Goal: Submit feedback/report problem: Submit feedback/report problem

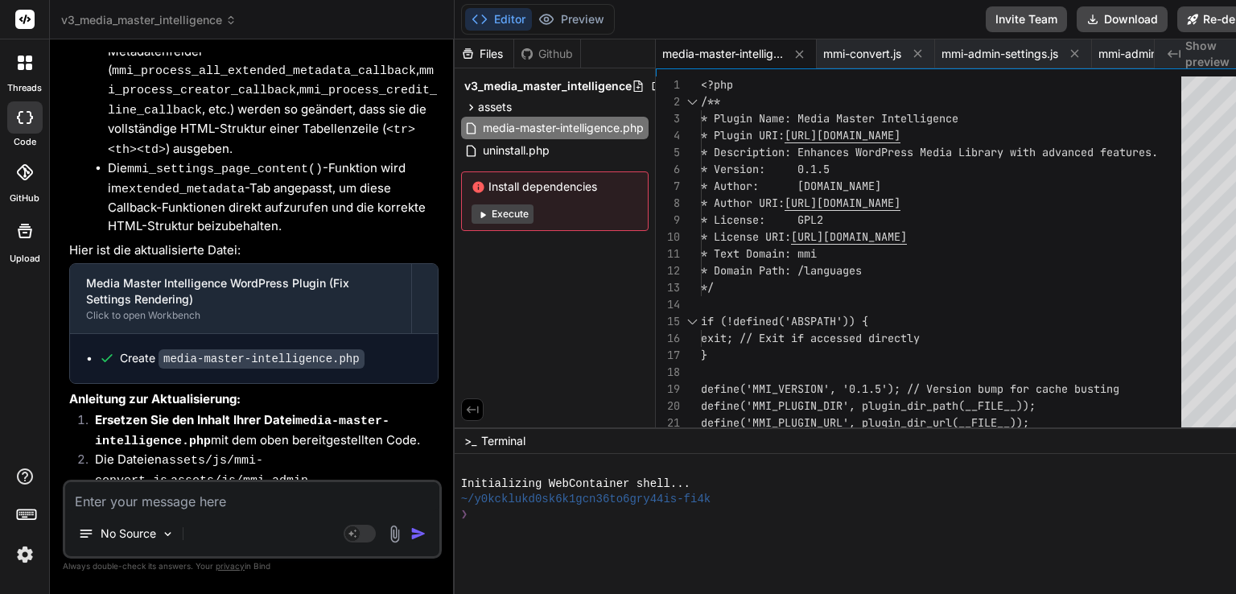
scroll to position [26825, 0]
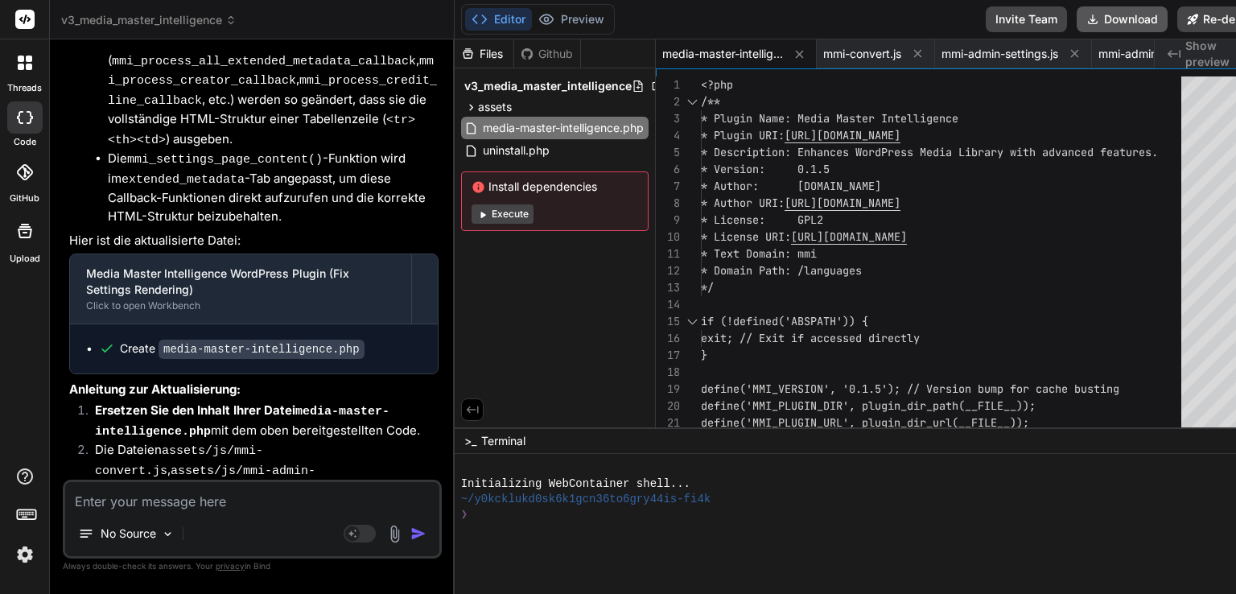
click at [1077, 15] on button "Download" at bounding box center [1122, 19] width 91 height 26
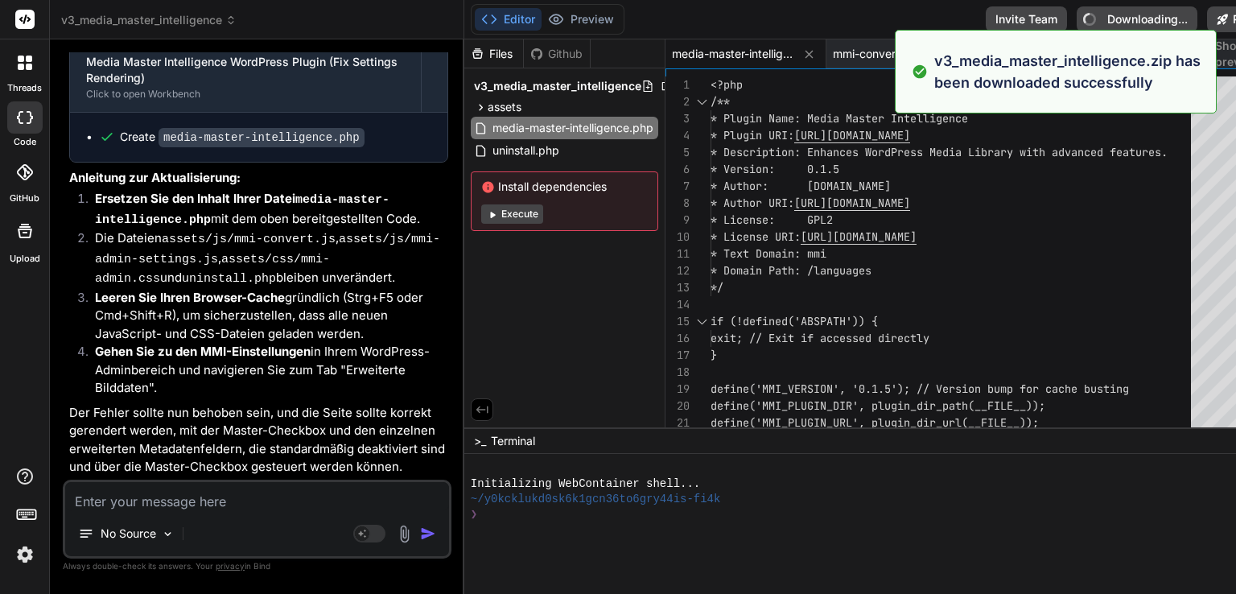
type textarea "x"
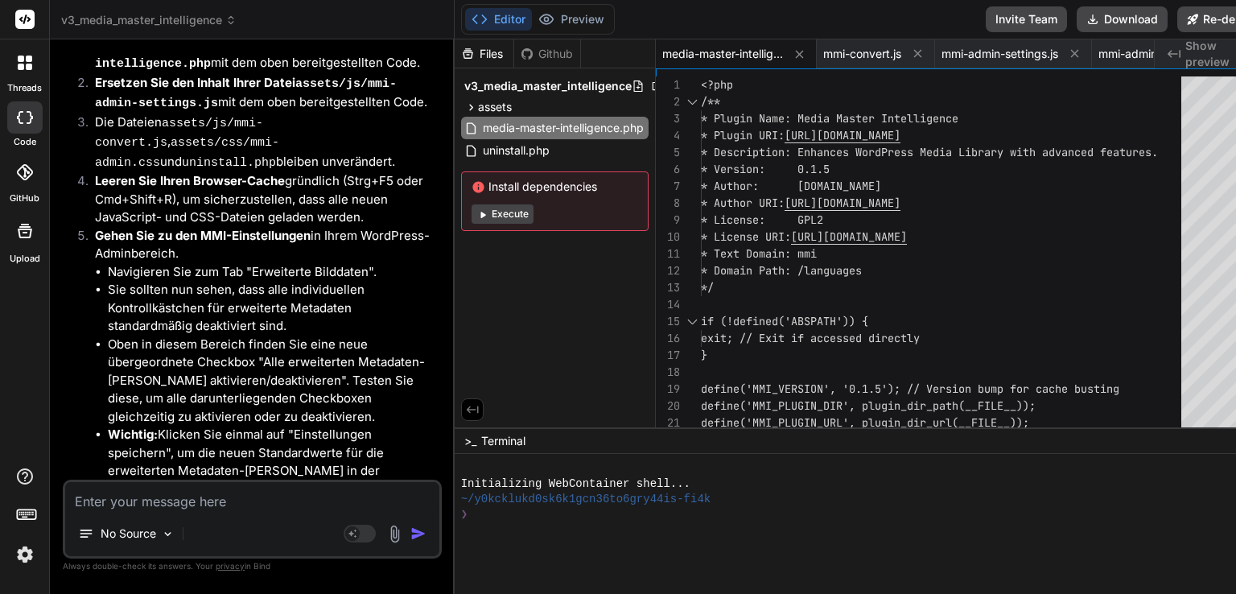
scroll to position [25376, 0]
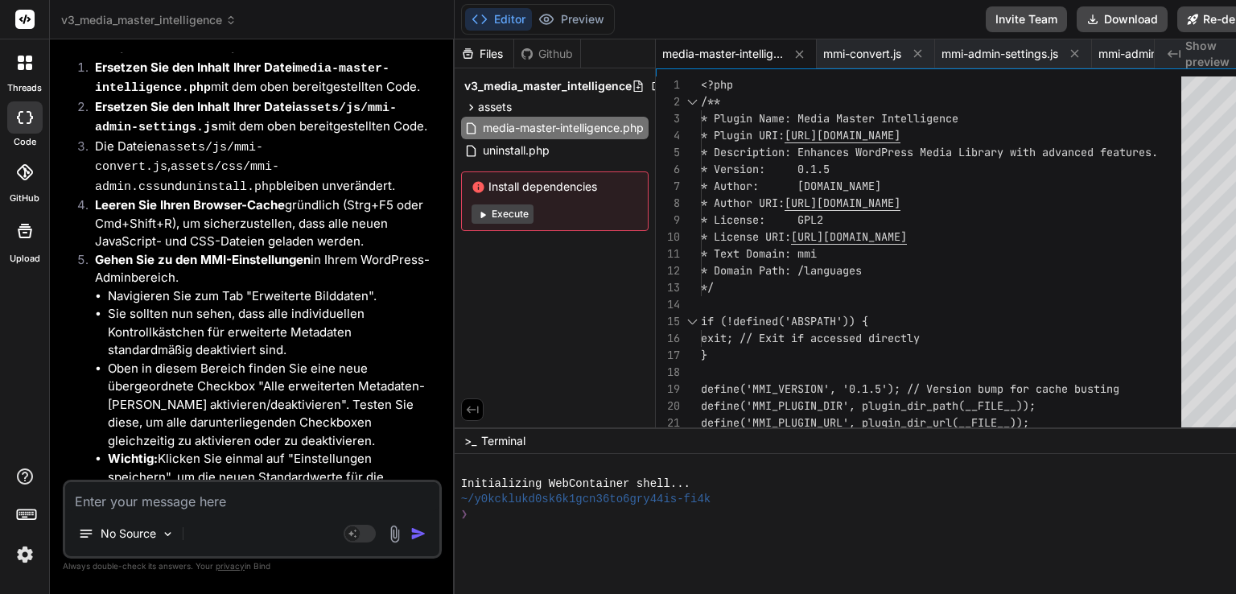
click at [174, 506] on textarea at bounding box center [252, 496] width 374 height 29
type textarea "g"
type textarea "x"
type textarea "gu"
type textarea "x"
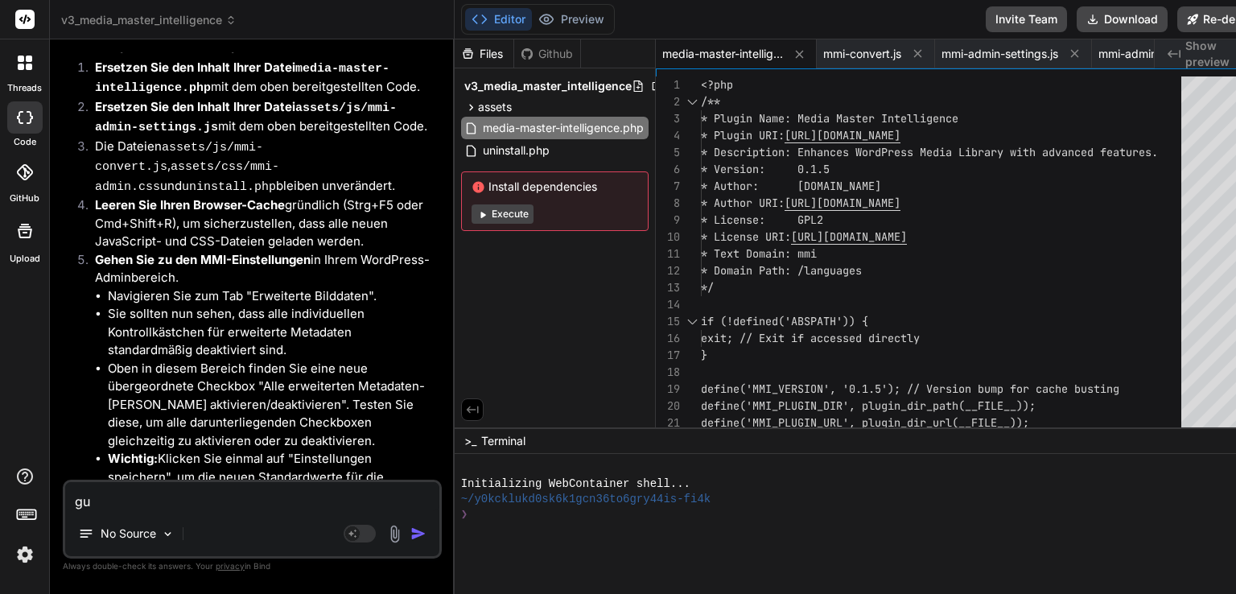
type textarea "gut"
type textarea "x"
type textarea "gut,"
type textarea "x"
type textarea "gut,"
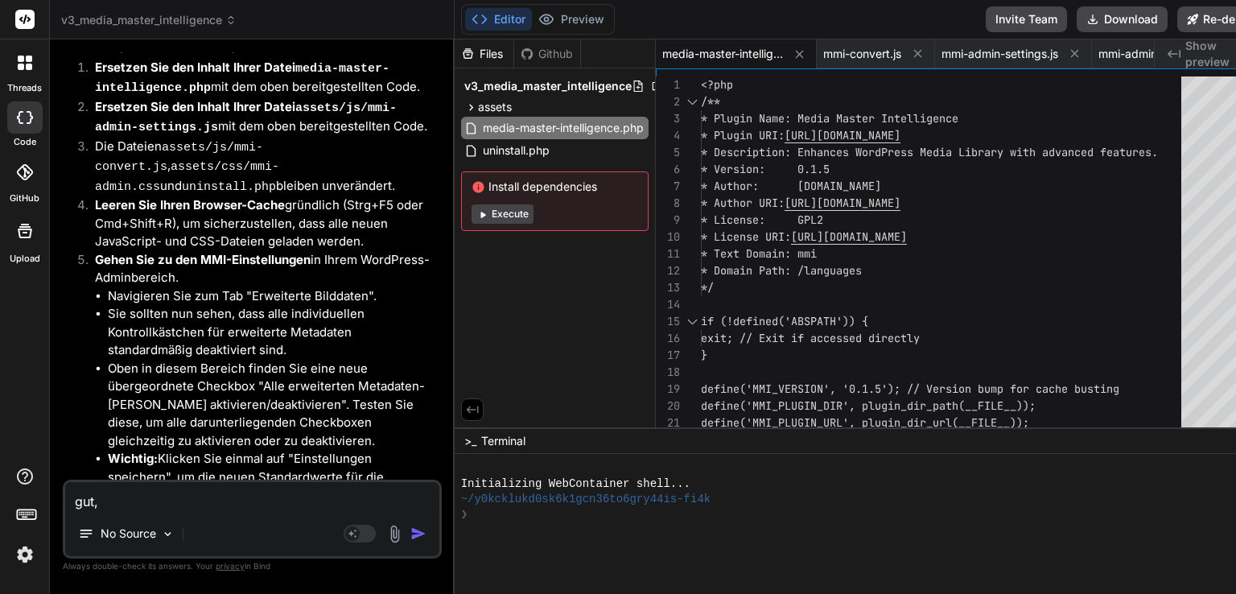
type textarea "x"
type textarea "gut, f"
type textarea "x"
type textarea "gut, fu"
type textarea "x"
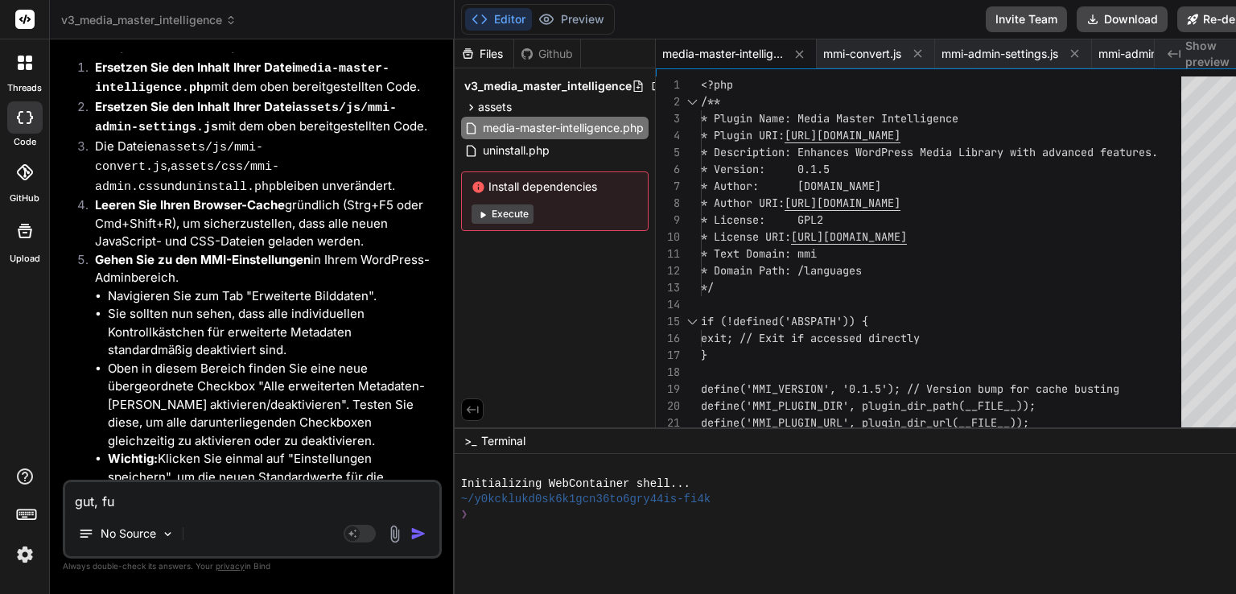
type textarea "gut, fun"
type textarea "x"
type textarea "gut, funk"
type textarea "x"
type textarea "gut, funkt"
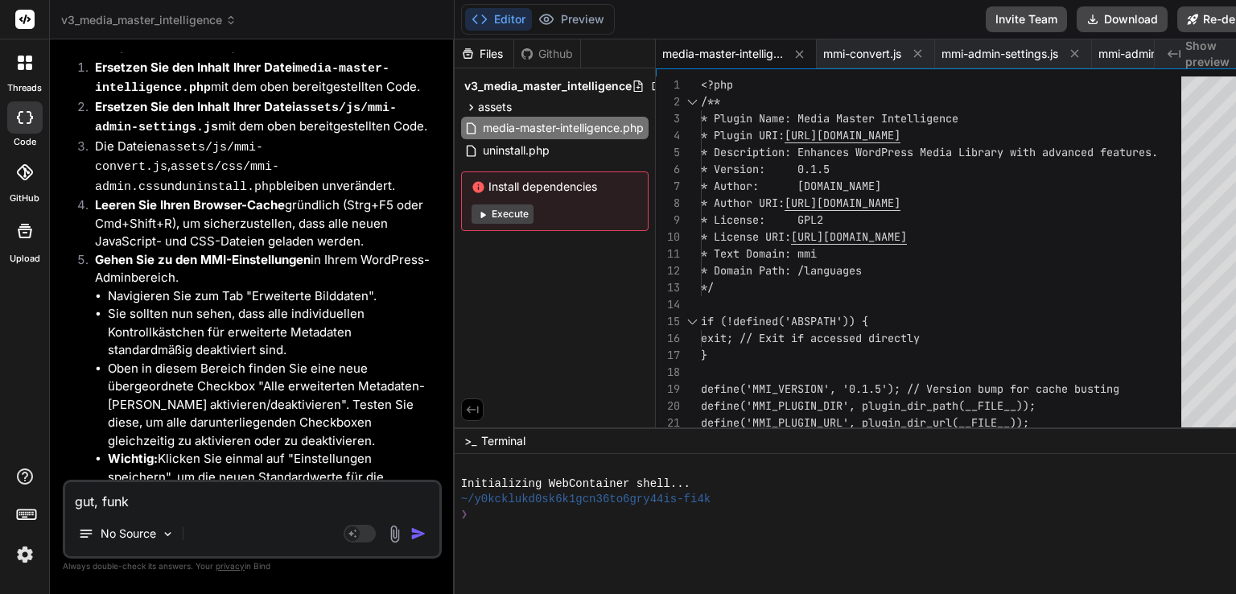
type textarea "x"
type textarea "gut, funkti"
type textarea "x"
type textarea "gut, funktio"
type textarea "x"
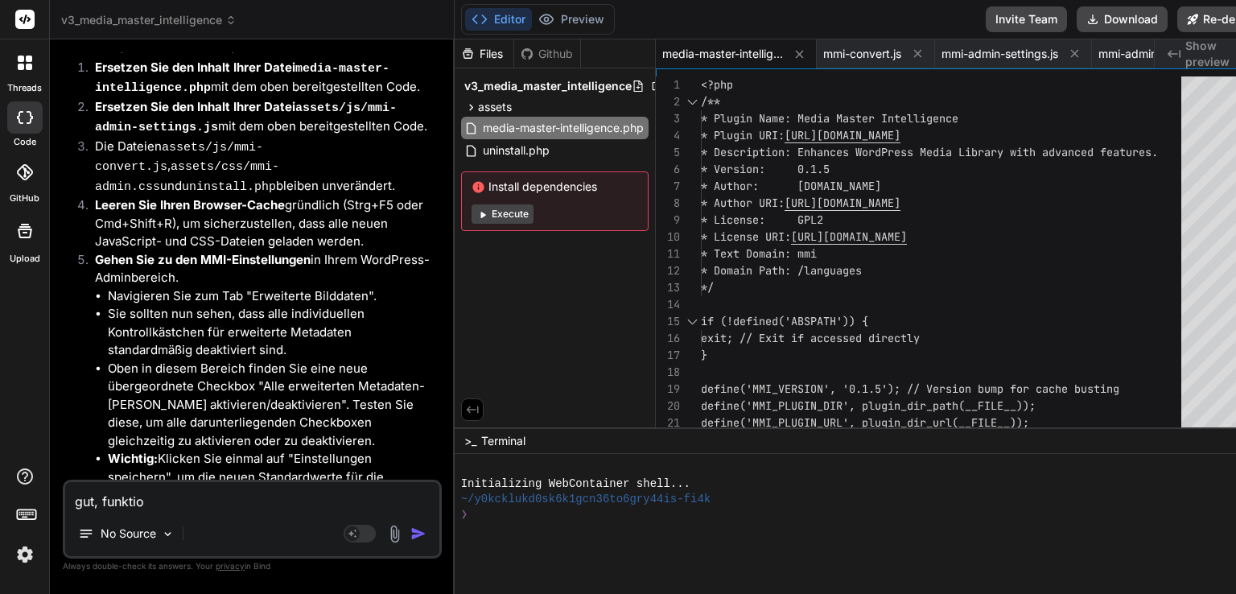
type textarea "gut, funktion"
type textarea "x"
type textarea "gut, funktioni"
type textarea "x"
type textarea "gut, funktionie"
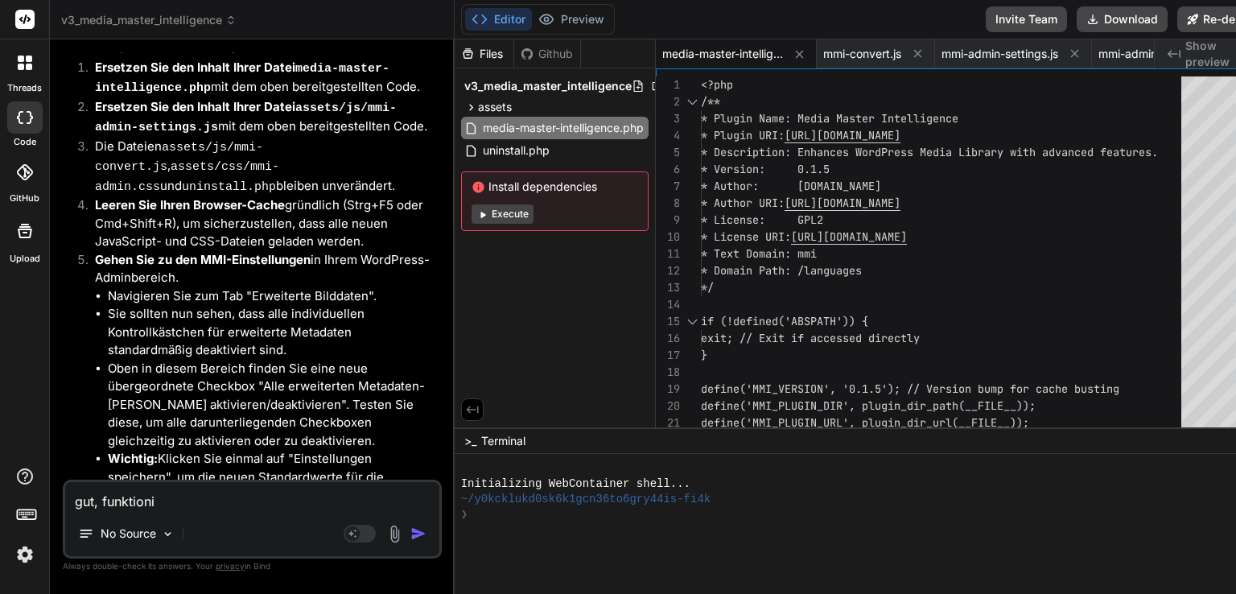
type textarea "x"
type textarea "gut, funktionier"
type textarea "x"
type textarea "gut, funktioniert"
type textarea "x"
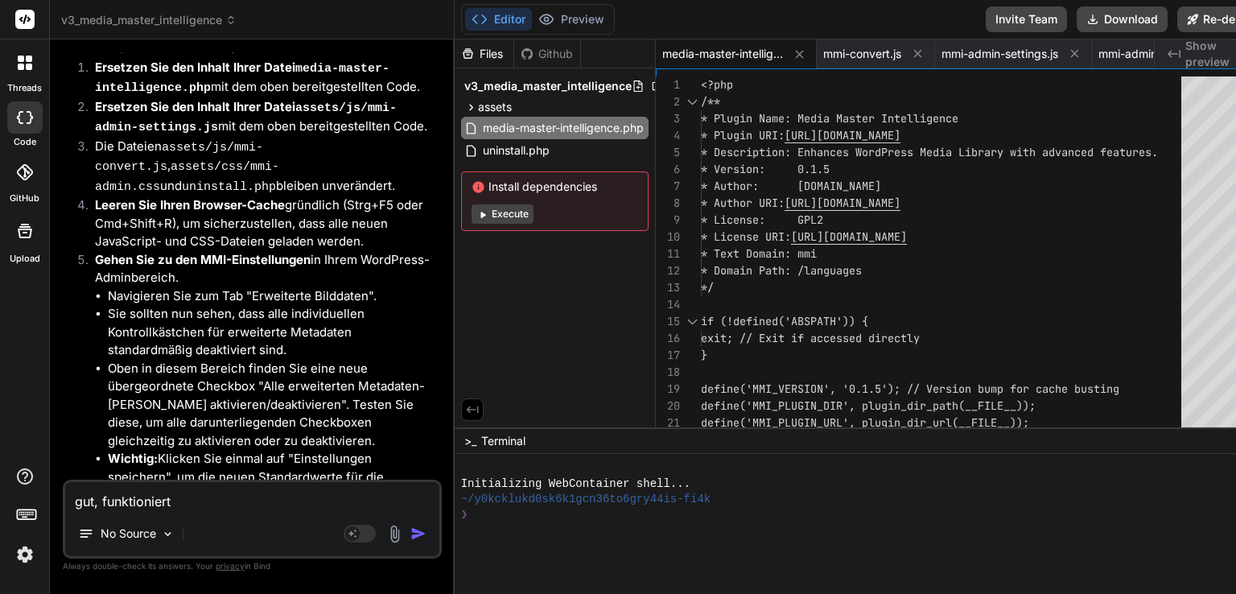
type textarea "gut, funktioniert."
type textarea "x"
type textarea "gut, funktioniert."
type textarea "x"
type textarea "gut, funktioniert. f"
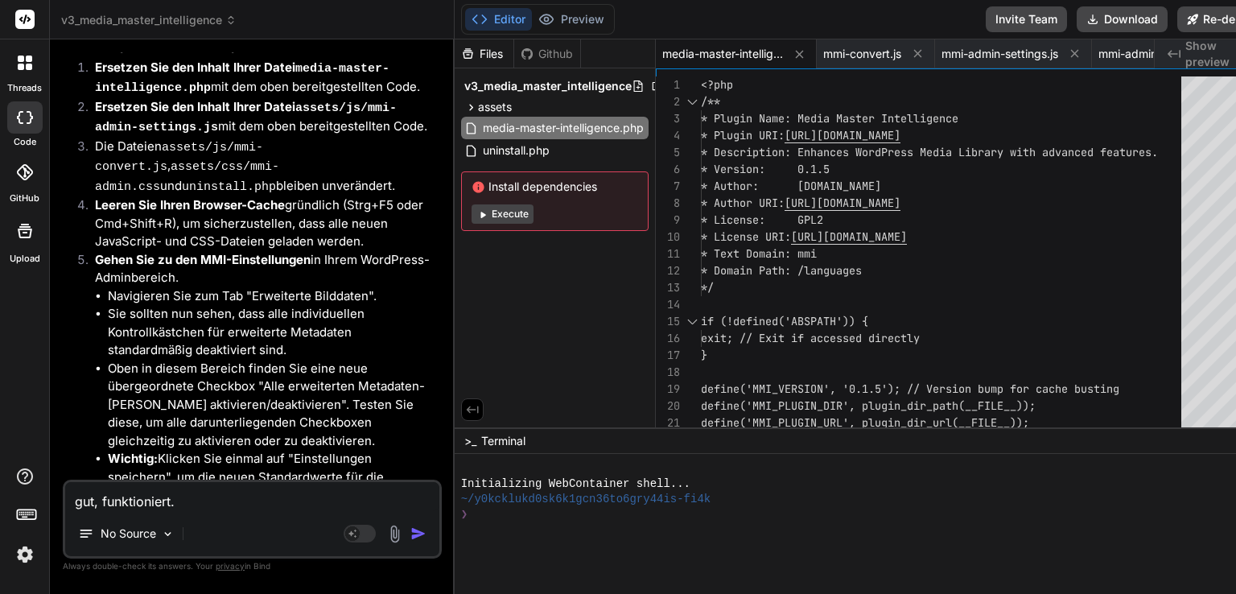
type textarea "x"
type textarea "gut, funktioniert. fü"
type textarea "x"
type textarea "gut, funktioniert. für"
type textarea "x"
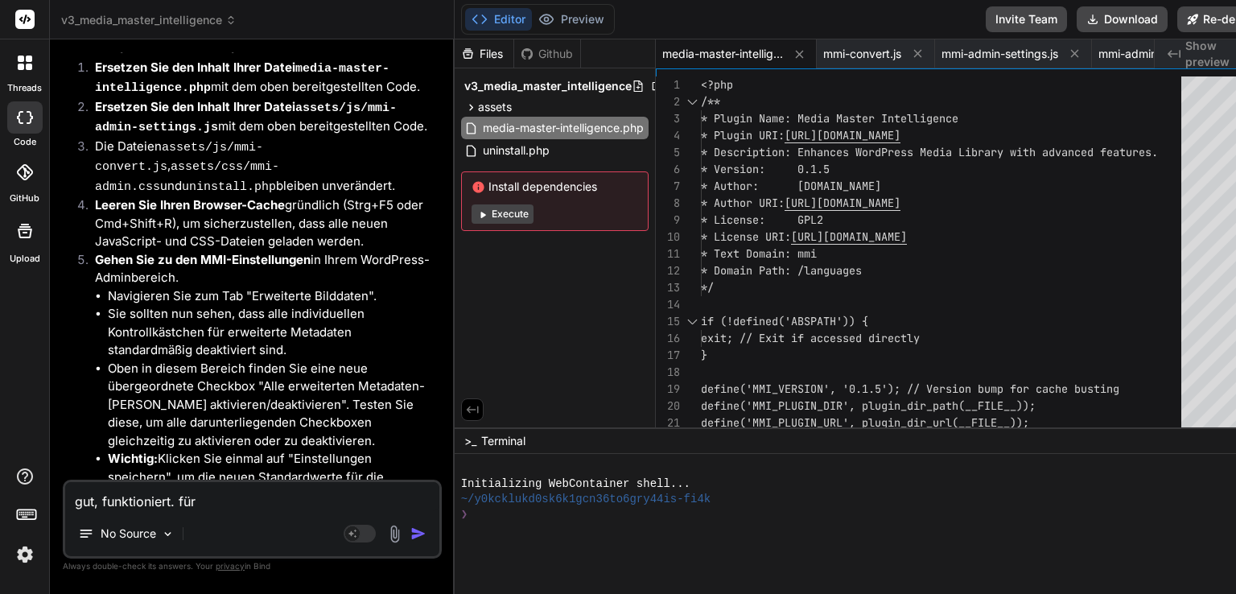
type textarea "gut, funktioniert. für"
type textarea "x"
type textarea "gut, funktioniert. für b"
type textarea "x"
type textarea "gut, funktioniert. für be"
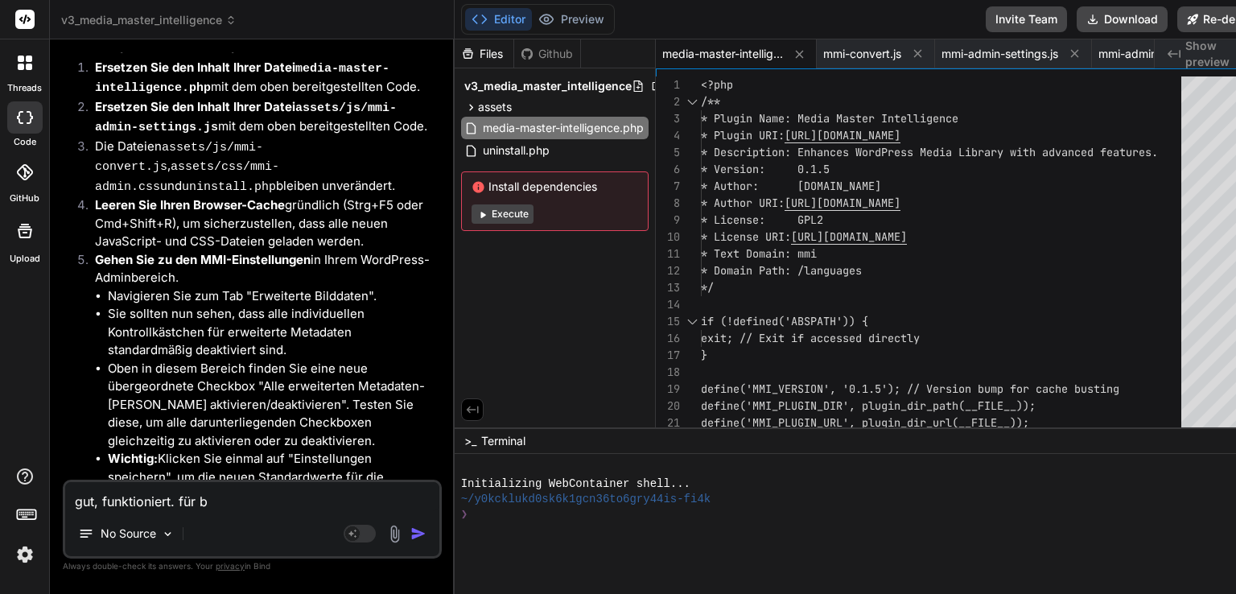
type textarea "x"
type textarea "gut, funktioniert. für bes"
type textarea "x"
type textarea "gut, funktioniert. für bess"
type textarea "x"
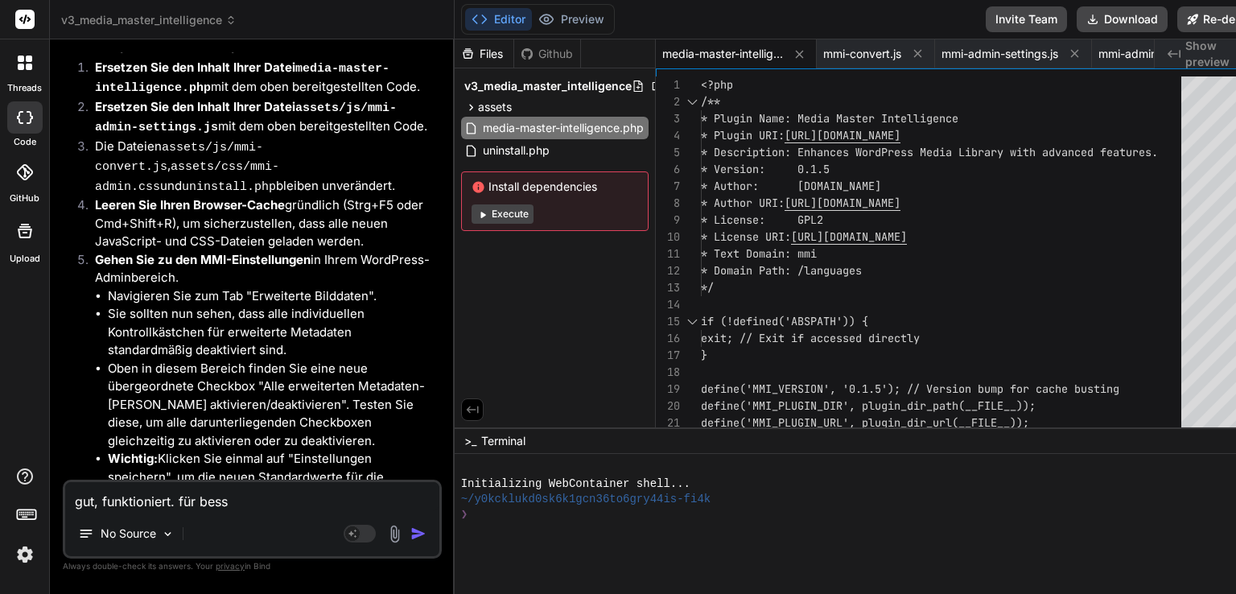
type textarea "gut, funktioniert. für besse"
type textarea "x"
type textarea "gut, funktioniert. für besser"
type textarea "x"
type textarea "gut, funktioniert. für bessere"
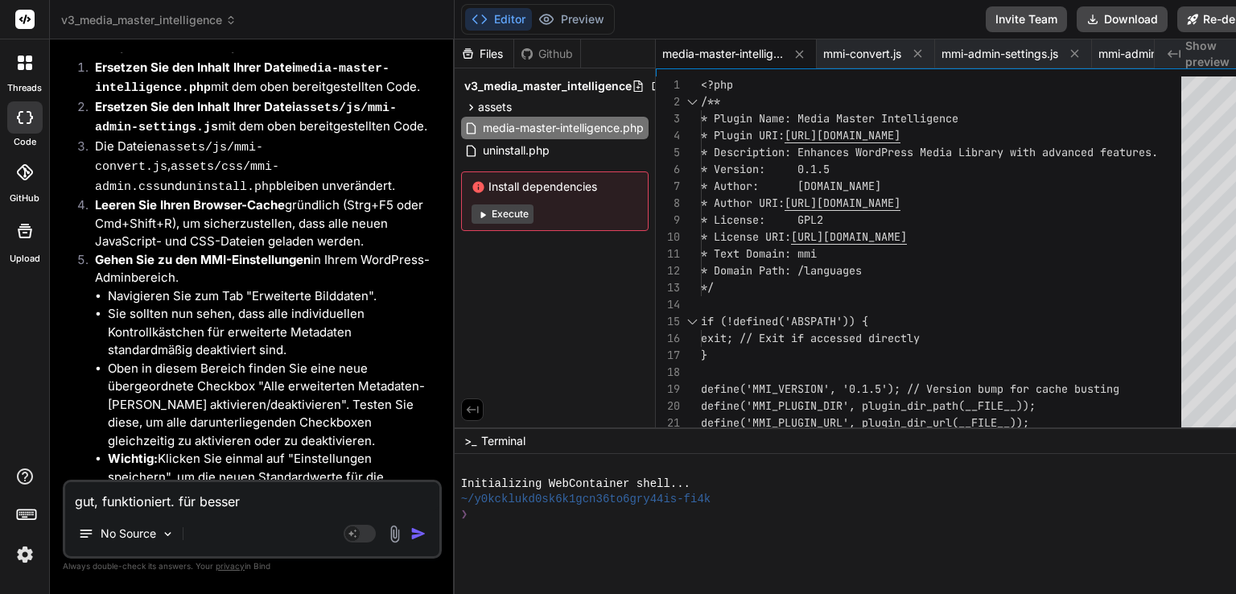
type textarea "x"
type textarea "gut, funktioniert. für besserer"
type textarea "x"
type textarea "gut, funktioniert. für besserer"
type textarea "x"
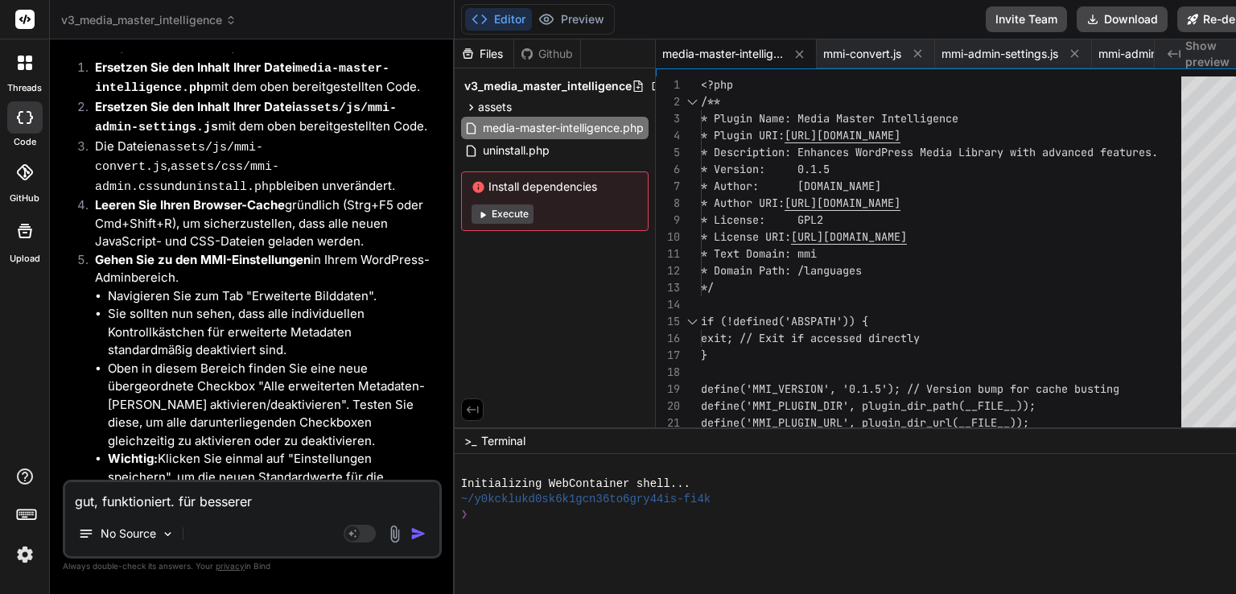
type textarea "gut, funktioniert. für besserer U"
type textarea "x"
type textarea "gut, funktioniert. für besserer UX"
type textarea "x"
type textarea "gut, funktioniert. für besserer UX"
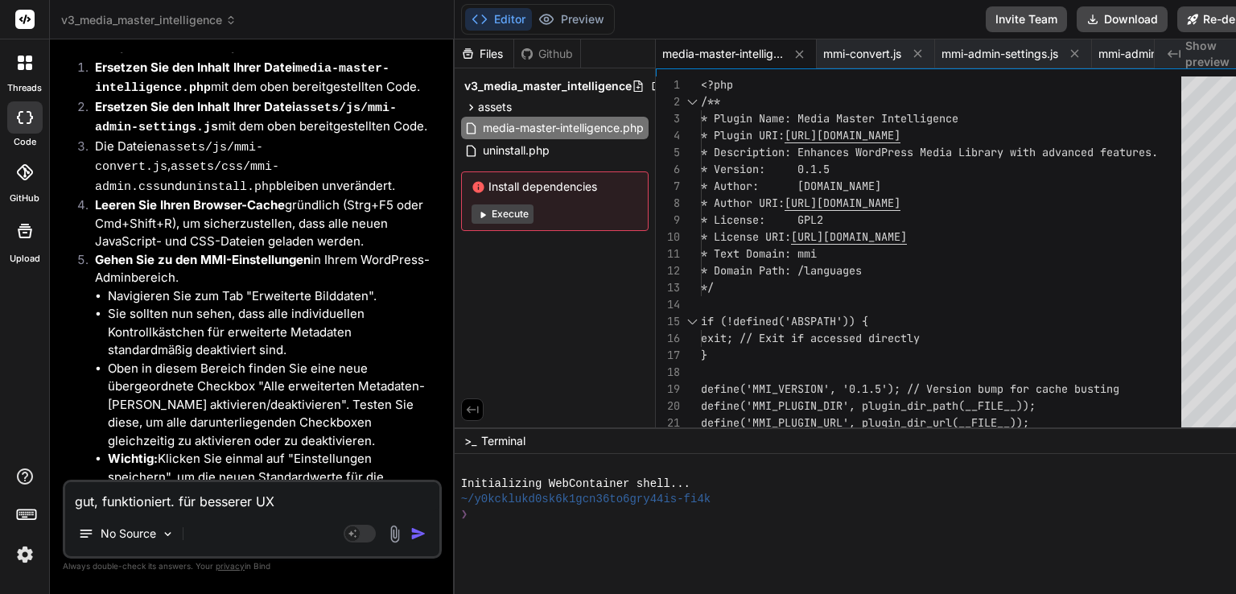
type textarea "x"
type textarea "gut, funktioniert. für besserer UX b"
type textarea "x"
type textarea "gut, funktioniert. für besserer UX bi"
type textarea "x"
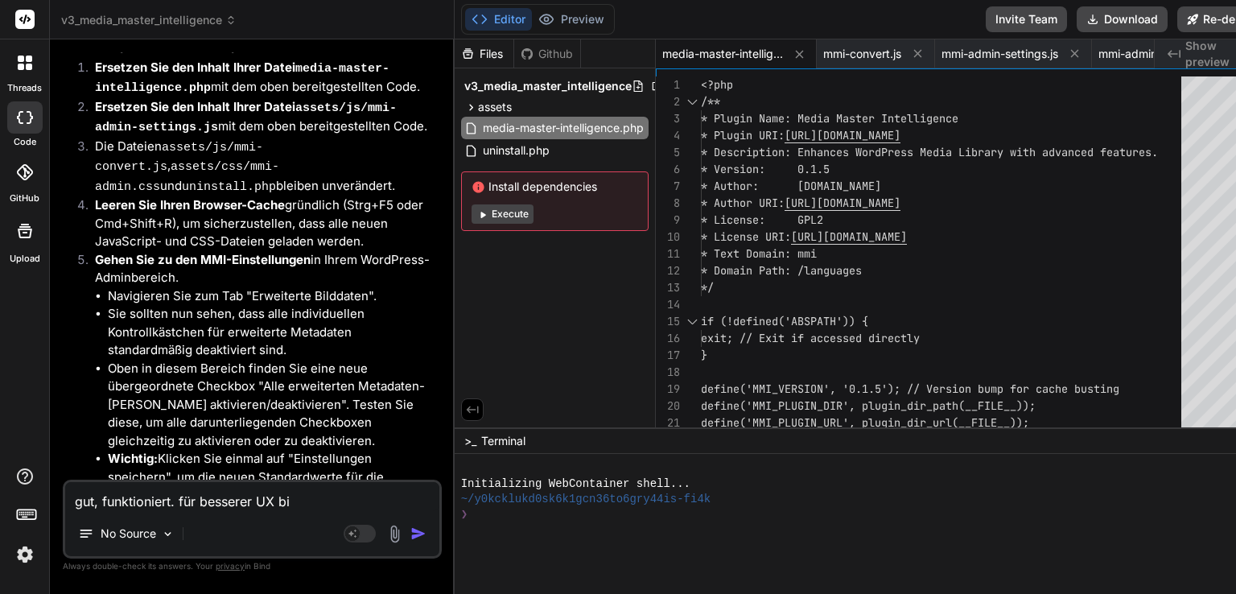
type textarea "gut, funktioniert. für besserer UX bit"
type textarea "x"
type textarea "gut, funktioniert. für besserer UX bitt"
type textarea "x"
type textarea "gut, funktioniert. für besserer UX bitte"
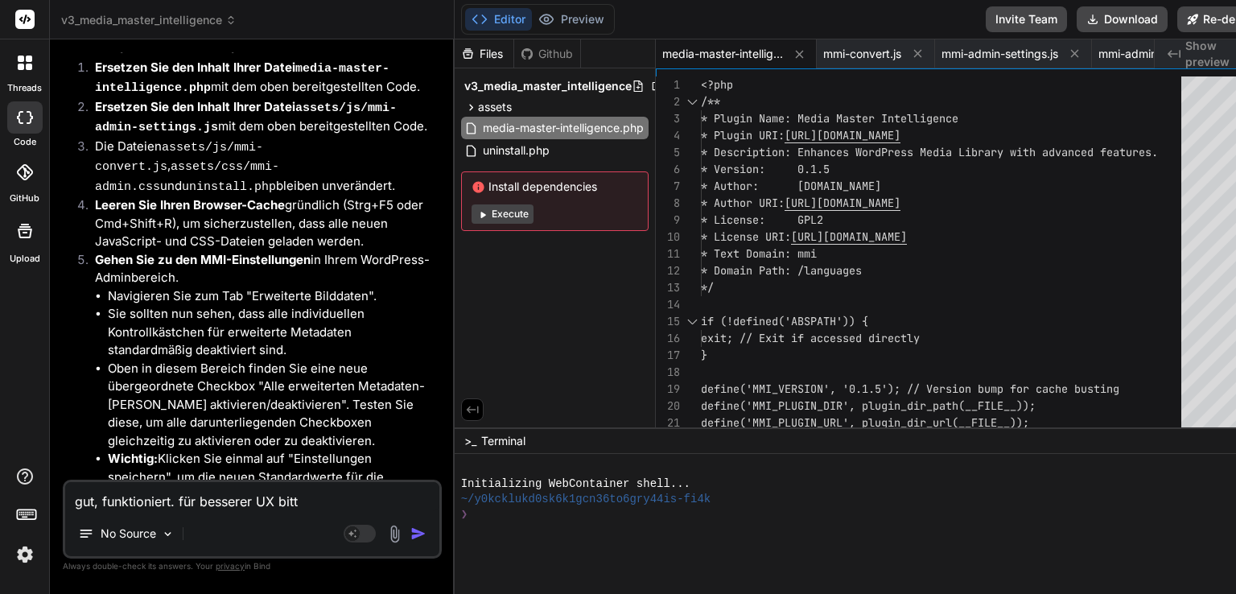
type textarea "x"
type textarea "gut, funktioniert. für besserer UX bitte"
type textarea "x"
paste textarea "Autor/Ersteller im Dialog bearbeiten Credit Line im Dialog bearbeiten Copyright…"
type textarea "gut, funktioniert. für besserer UX bitte Autor/Ersteller im Dialog bearbeiten C…"
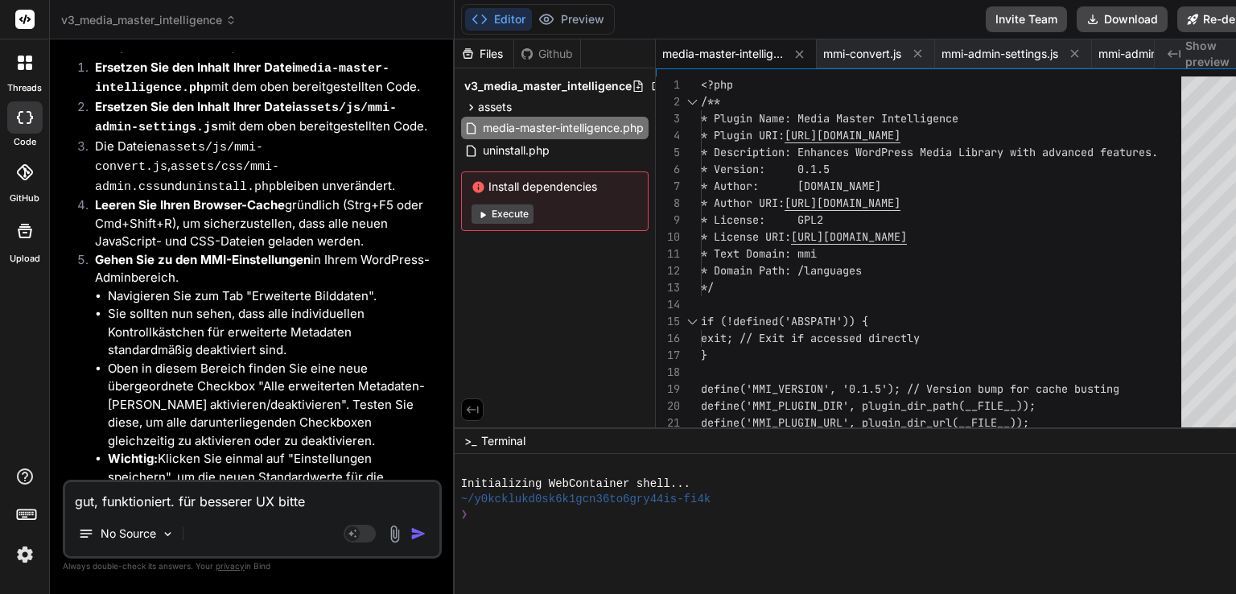
type textarea "x"
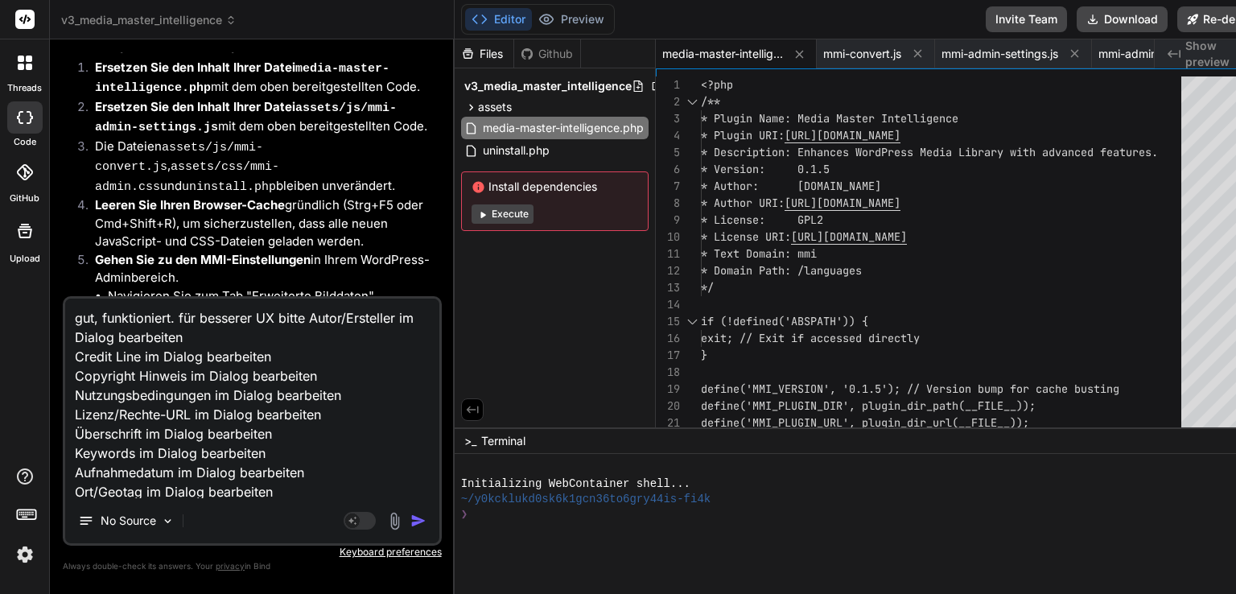
scroll to position [39, 0]
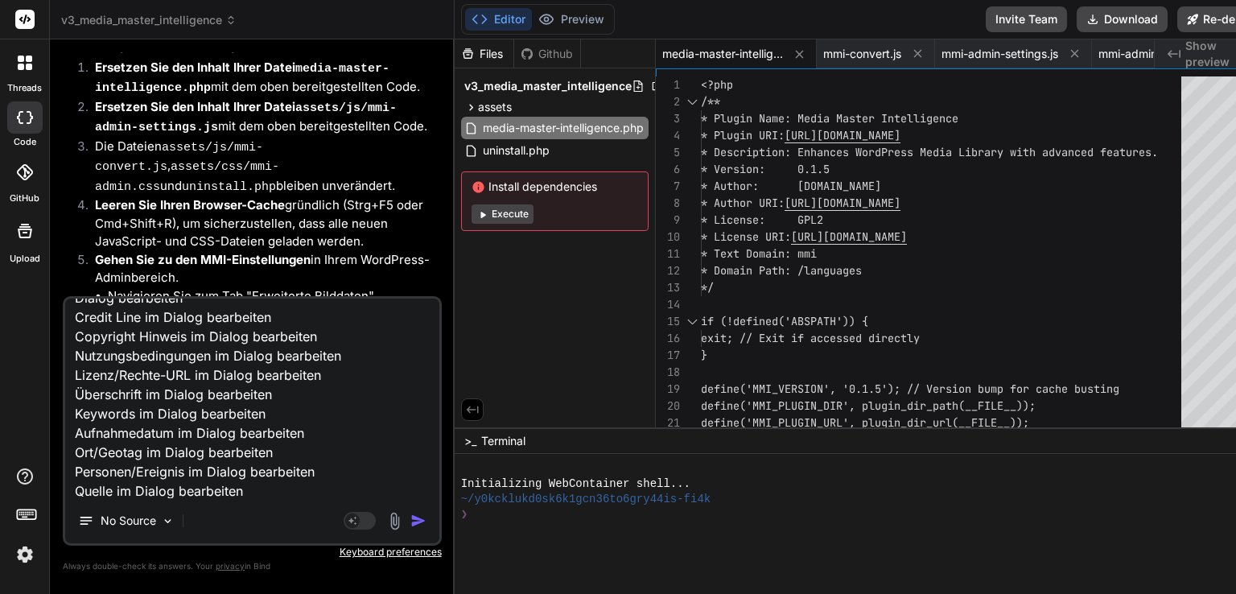
type textarea "gut, funktioniert. für besserer UX bitte Autor/Ersteller im Dialog bearbeiten C…"
type textarea "x"
type textarea "gut, funktioniert. für besserer UX bitte Autor/Ersteller im Dialog bearbeiten C…"
type textarea "x"
type textarea "gut, funktioniert. für besserer UX bitte Autor/Ersteller im Dialog bearbeiten C…"
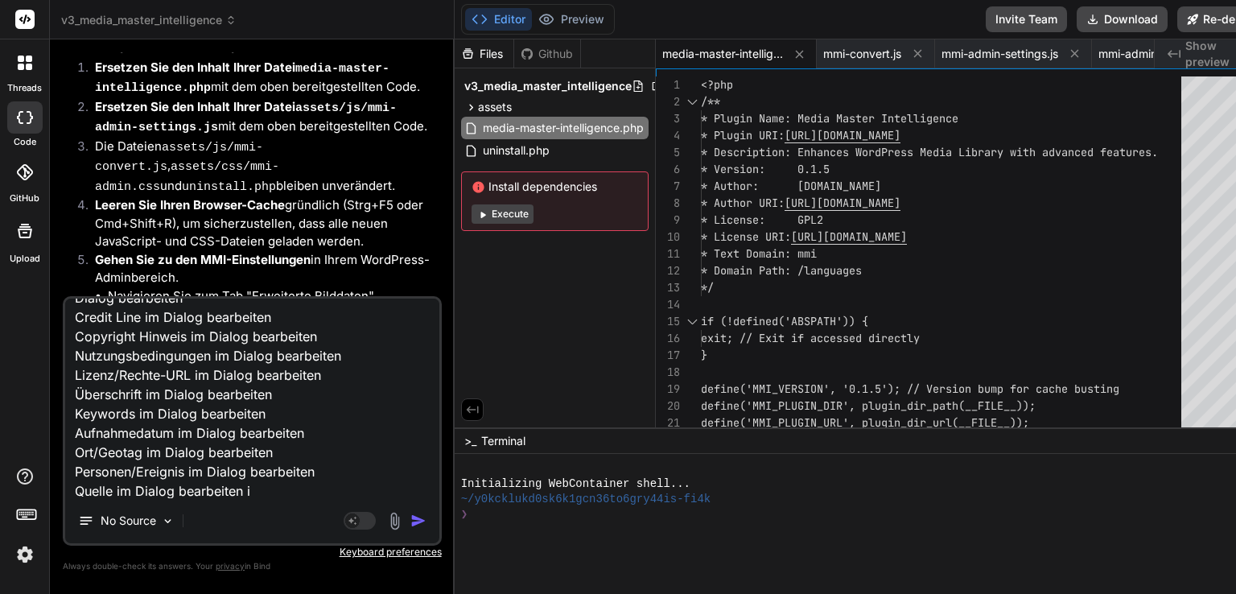
type textarea "x"
type textarea "gut, funktioniert. für besserer UX bitte Autor/Ersteller im Dialog bearbeiten C…"
type textarea "x"
type textarea "gut, funktioniert. für besserer UX bitte Autor/Ersteller im Dialog bearbeiten C…"
type textarea "x"
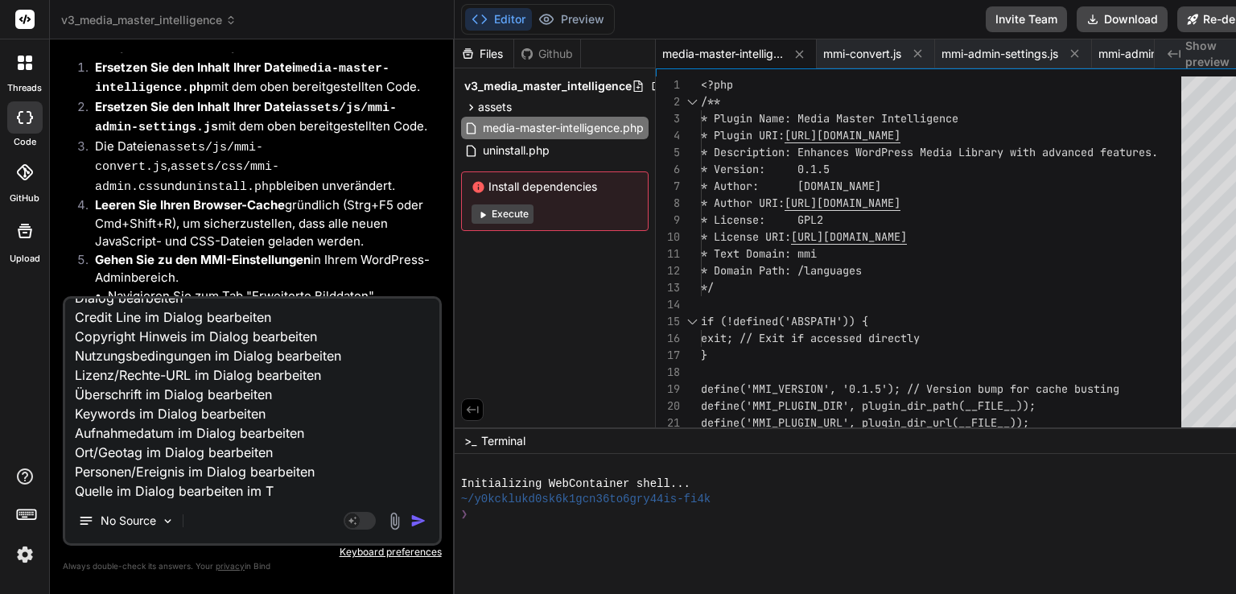
type textarea "gut, funktioniert. für besserer UX bitte Autor/Ersteller im Dialog bearbeiten C…"
type textarea "x"
type textarea "gut, funktioniert. für besserer UX bitte Autor/Ersteller im Dialog bearbeiten C…"
type textarea "x"
type textarea "gut, funktioniert. für besserer UX bitte Autor/Ersteller im Dialog bearbeiten C…"
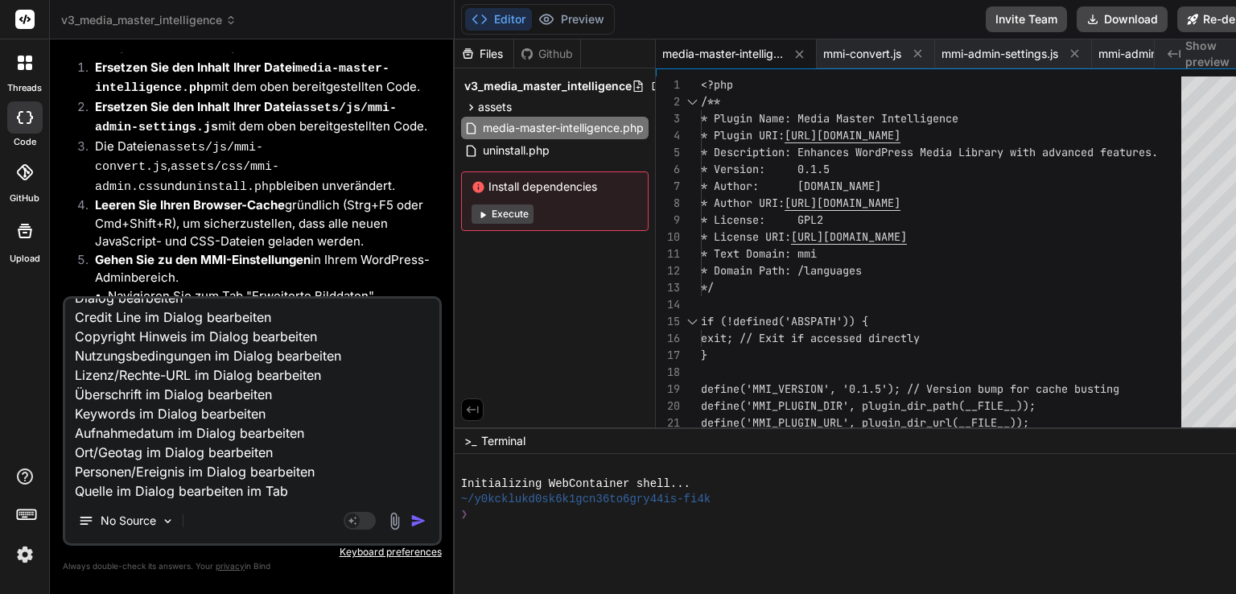
type textarea "x"
type textarea "gut, funktioniert. für besserer UX bitte Autor/Ersteller im Dialog bearbeiten C…"
type textarea "x"
type textarea "gut, funktioniert. für besserer UX bitte Autor/Ersteller im Dialog bearbeiten C…"
type textarea "x"
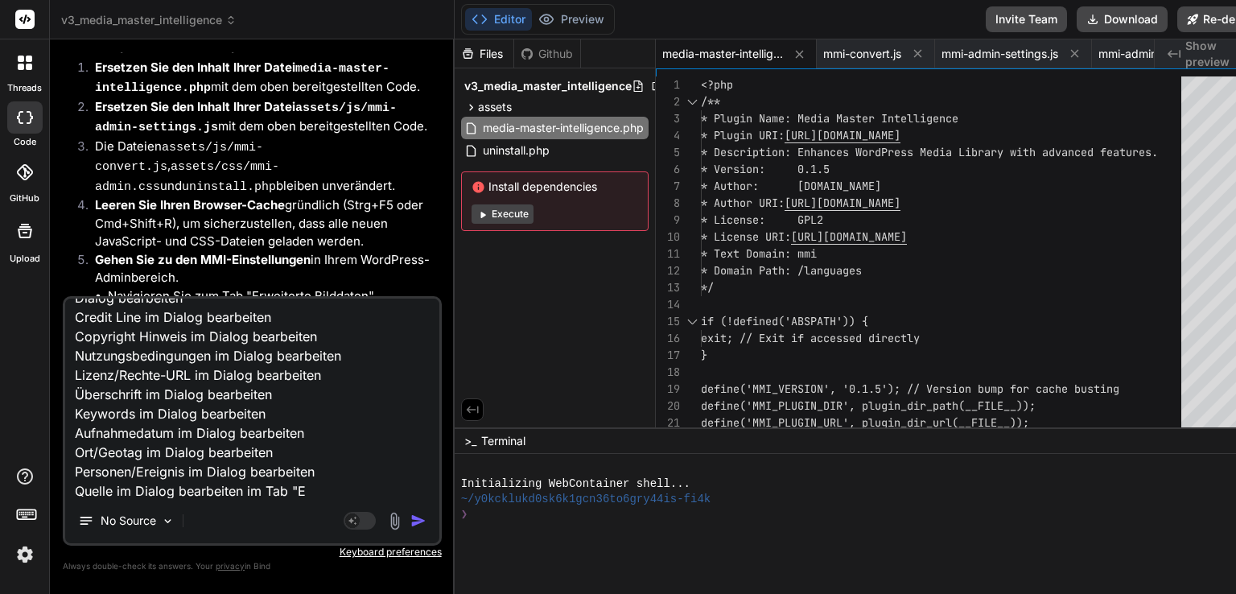
type textarea "gut, funktioniert. für besserer UX bitte Autor/Ersteller im Dialog bearbeiten C…"
type textarea "x"
type textarea "gut, funktioniert. für besserer UX bitte Autor/Ersteller im Dialog bearbeiten C…"
type textarea "x"
type textarea "gut, funktioniert. für besserer UX bitte Autor/Ersteller im Dialog bearbeiten C…"
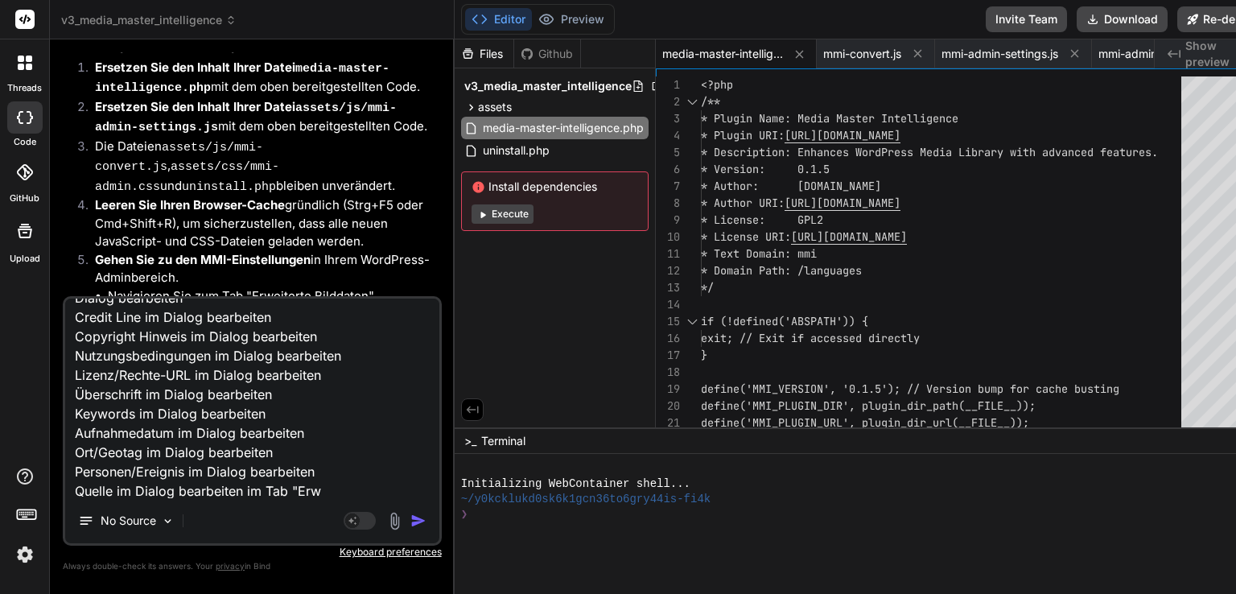
type textarea "x"
type textarea "gut, funktioniert. für besserer UX bitte Autor/Ersteller im Dialog bearbeiten C…"
type textarea "x"
type textarea "gut, funktioniert. für besserer UX bitte Autor/Ersteller im Dialog bearbeiten C…"
type textarea "x"
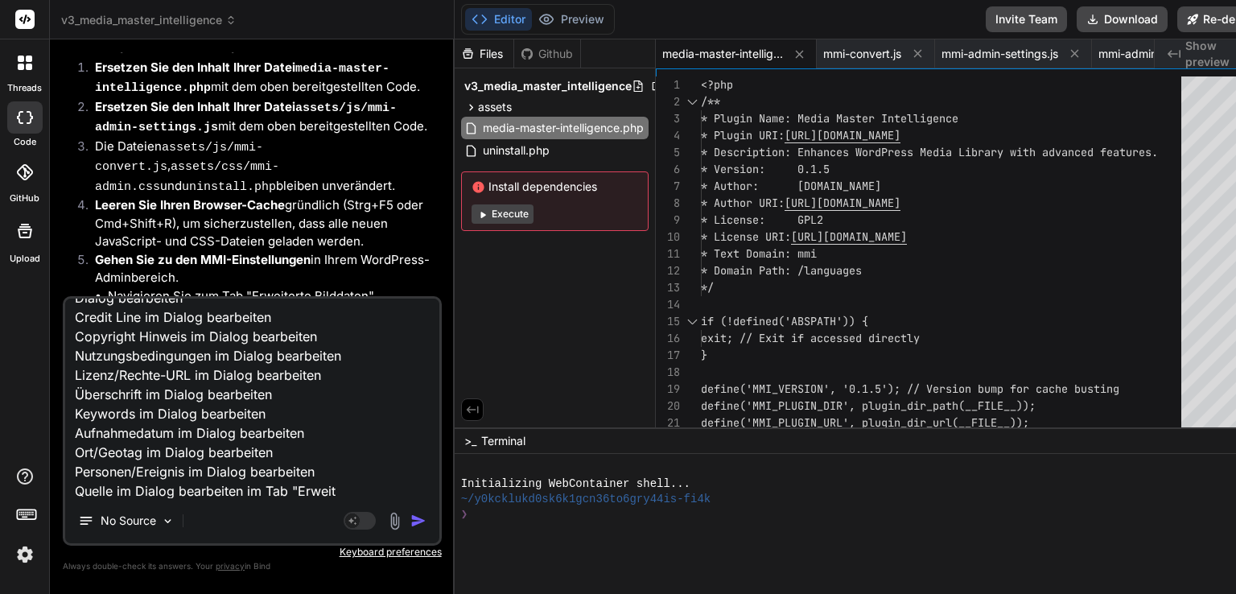
type textarea "gut, funktioniert. für besserer UX bitte Autor/Ersteller im Dialog bearbeiten C…"
type textarea "x"
type textarea "gut, funktioniert. für besserer UX bitte Autor/Ersteller im Dialog bearbeiten C…"
type textarea "x"
type textarea "gut, funktioniert. für besserer UX bitte Autor/Ersteller im Dialog bearbeiten C…"
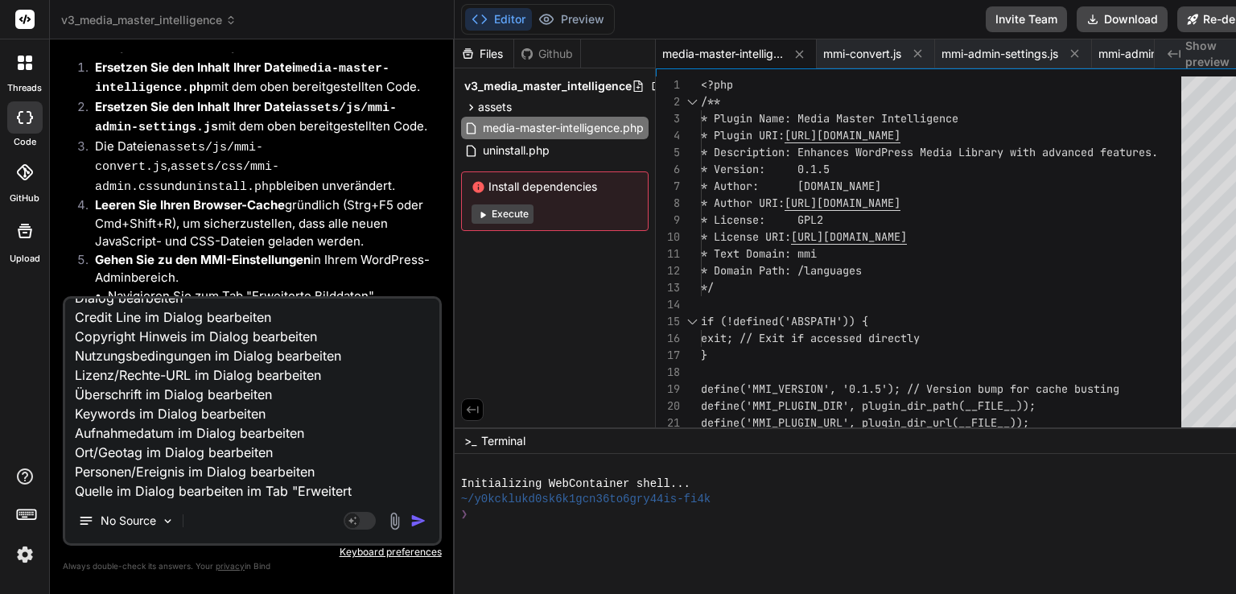
type textarea "x"
type textarea "gut, funktioniert. für besserer UX bitte Autor/Ersteller im Dialog bearbeiten C…"
type textarea "x"
type textarea "gut, funktioniert. für besserer UX bitte Autor/Ersteller im Dialog bearbeiten C…"
type textarea "x"
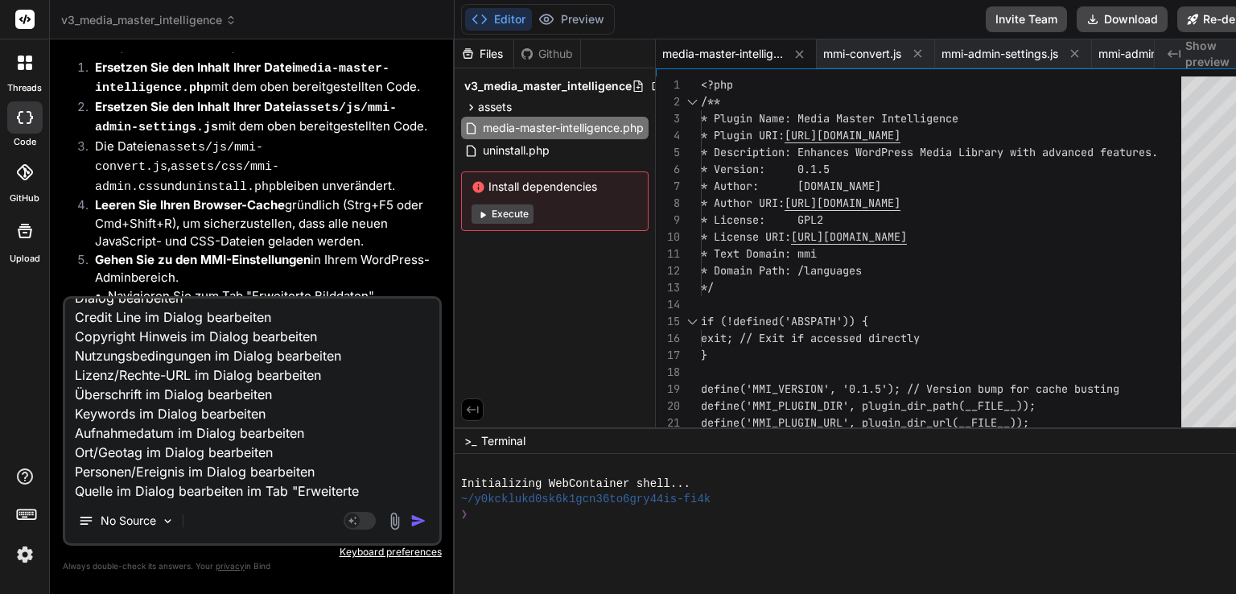
type textarea "gut, funktioniert. für besserer UX bitte Autor/Ersteller im Dialog bearbeiten C…"
type textarea "x"
type textarea "gut, funktioniert. für besserer UX bitte Autor/Ersteller im Dialog bearbeiten C…"
type textarea "x"
type textarea "gut, funktioniert. für besserer UX bitte Autor/Ersteller im Dialog bearbeiten C…"
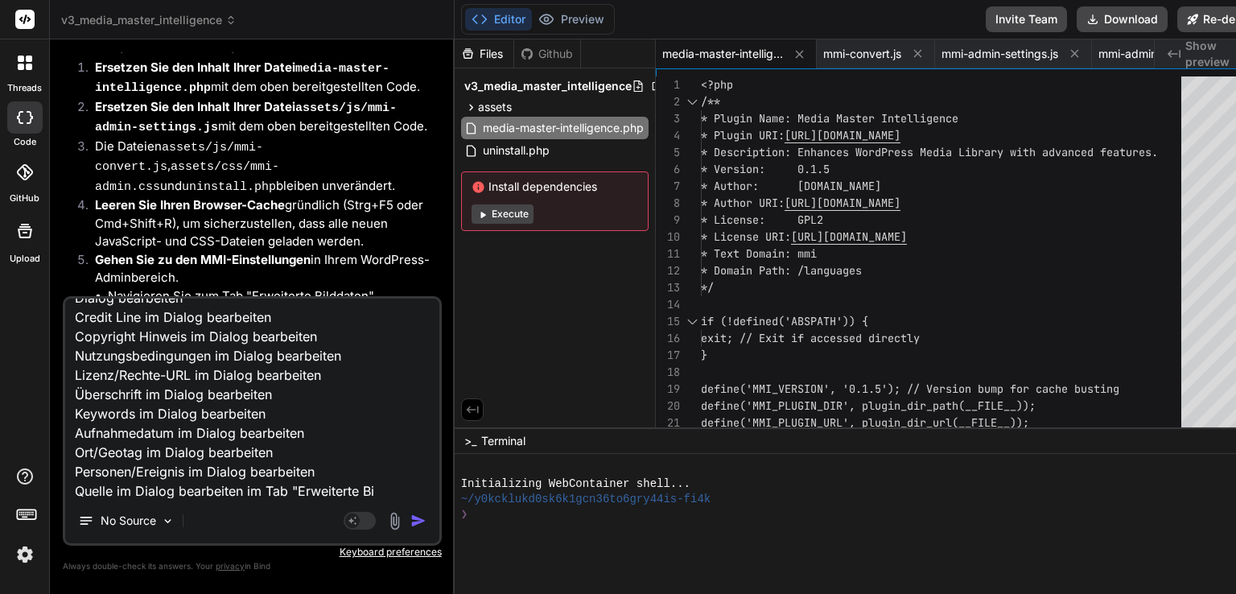
type textarea "x"
type textarea "gut, funktioniert. für besserer UX bitte Autor/Ersteller im Dialog bearbeiten C…"
type textarea "x"
type textarea "gut, funktioniert. für besserer UX bitte Autor/Ersteller im Dialog bearbeiten C…"
type textarea "x"
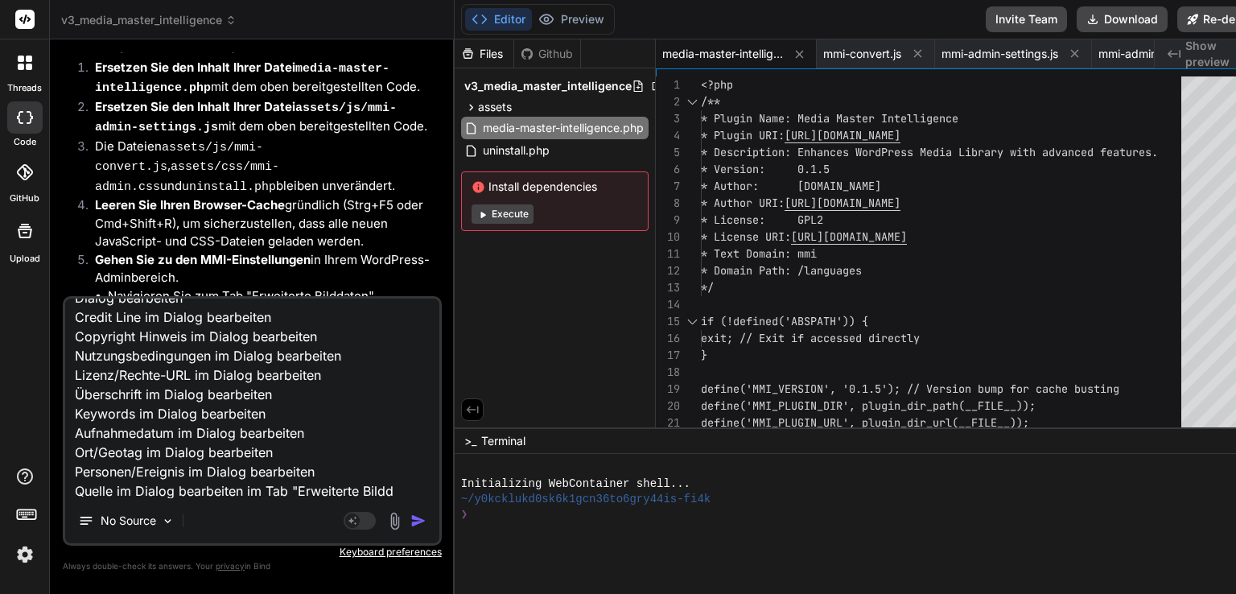
type textarea "gut, funktioniert. für besserer UX bitte Autor/Ersteller im Dialog bearbeiten C…"
type textarea "x"
type textarea "gut, funktioniert. für besserer UX bitte Autor/Ersteller im Dialog bearbeiten C…"
type textarea "x"
type textarea "gut, funktioniert. für besserer UX bitte Autor/Ersteller im Dialog bearbeiten C…"
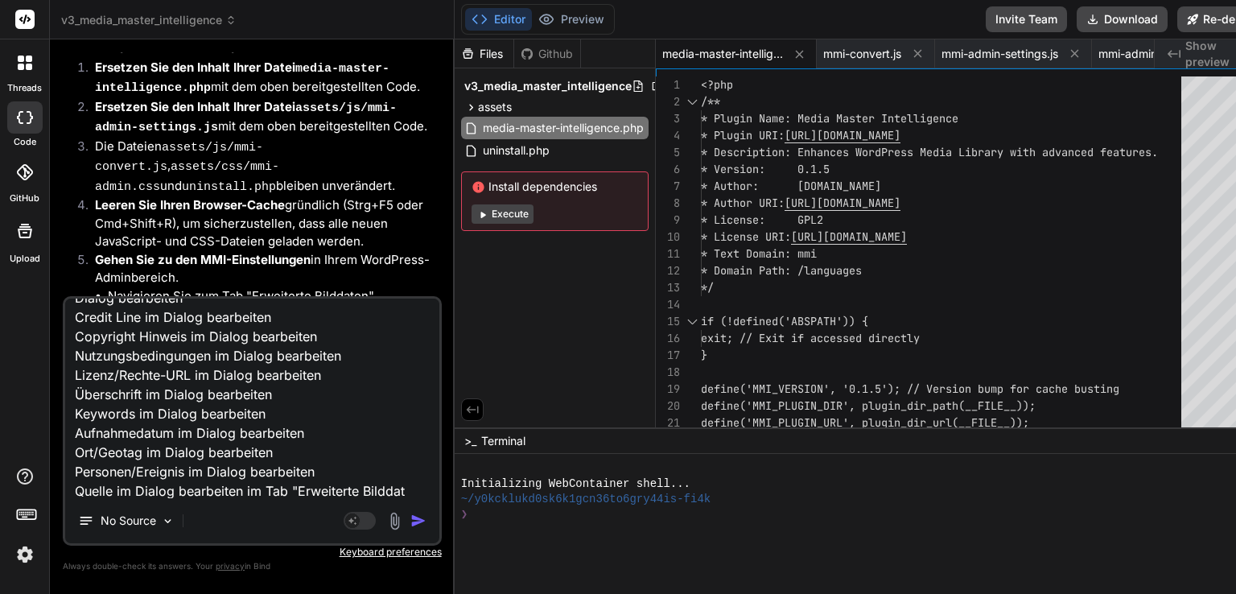
type textarea "x"
type textarea "gut, funktioniert. für besserer UX bitte Autor/Ersteller im Dialog bearbeiten C…"
type textarea "x"
type textarea "gut, funktioniert. für besserer UX bitte Autor/Ersteller im Dialog bearbeiten C…"
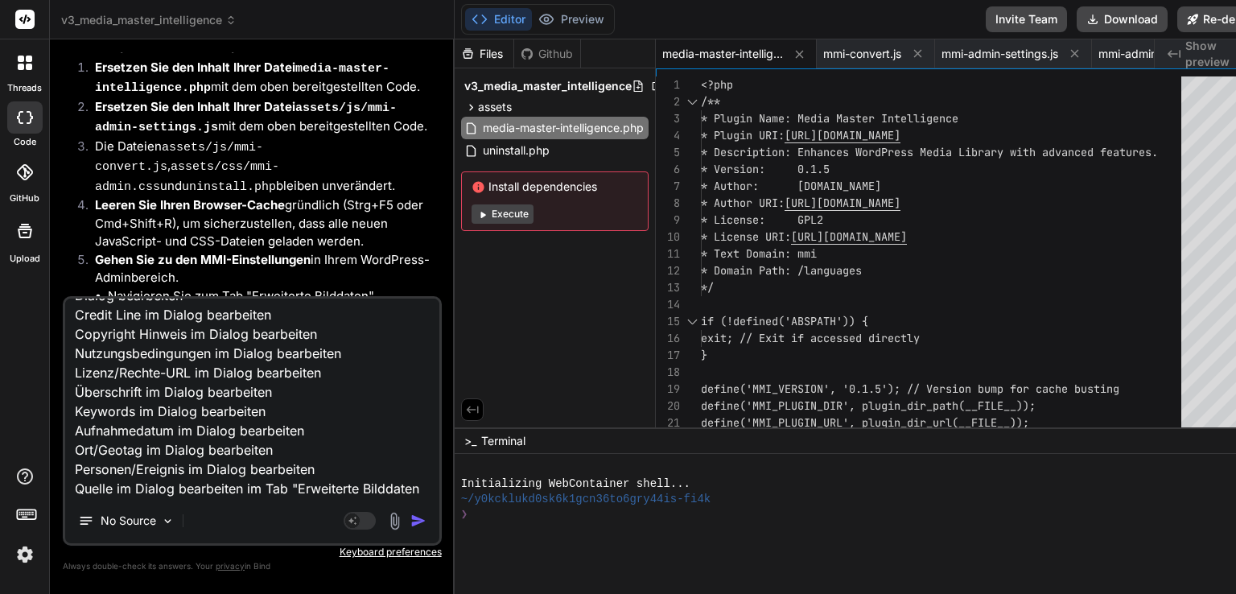
type textarea "x"
type textarea "gut, funktioniert. für besserer UX bitte Autor/Ersteller im Dialog bearbeiten C…"
type textarea "x"
type textarea "gut, funktioniert. für besserer UX bitte Autor/Ersteller im Dialog bearbeiten C…"
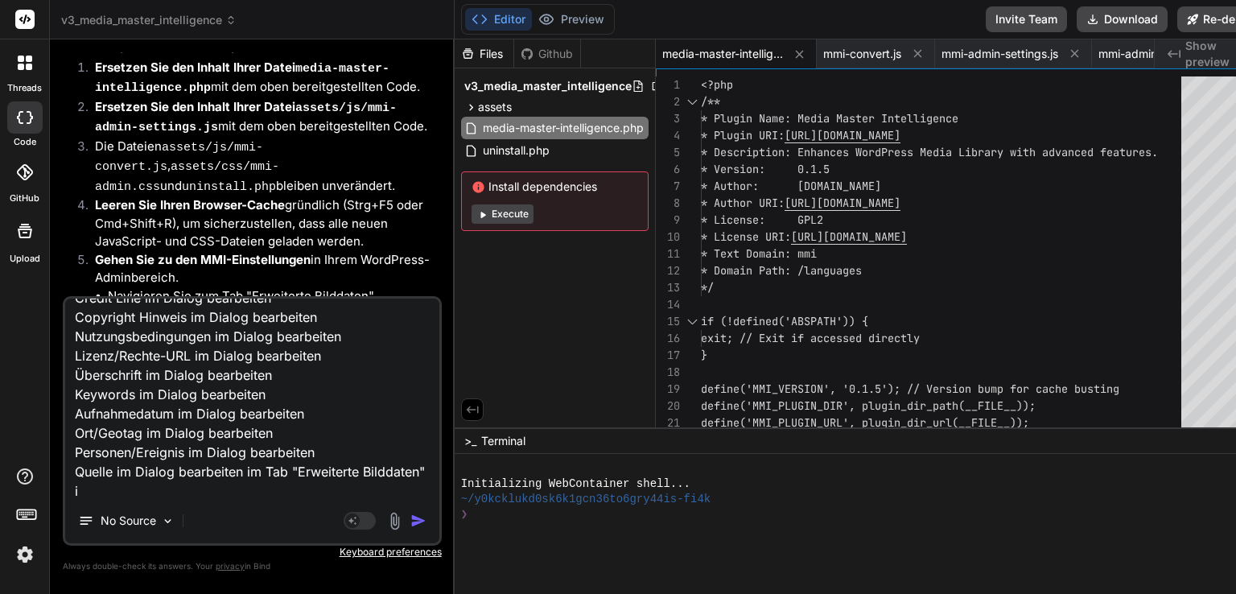
type textarea "x"
type textarea "gut, funktioniert. für besserer UX bitte Autor/Ersteller im Dialog bearbeiten C…"
type textarea "x"
type textarea "gut, funktioniert. für besserer UX bitte Autor/Ersteller im Dialog bearbeiten C…"
type textarea "x"
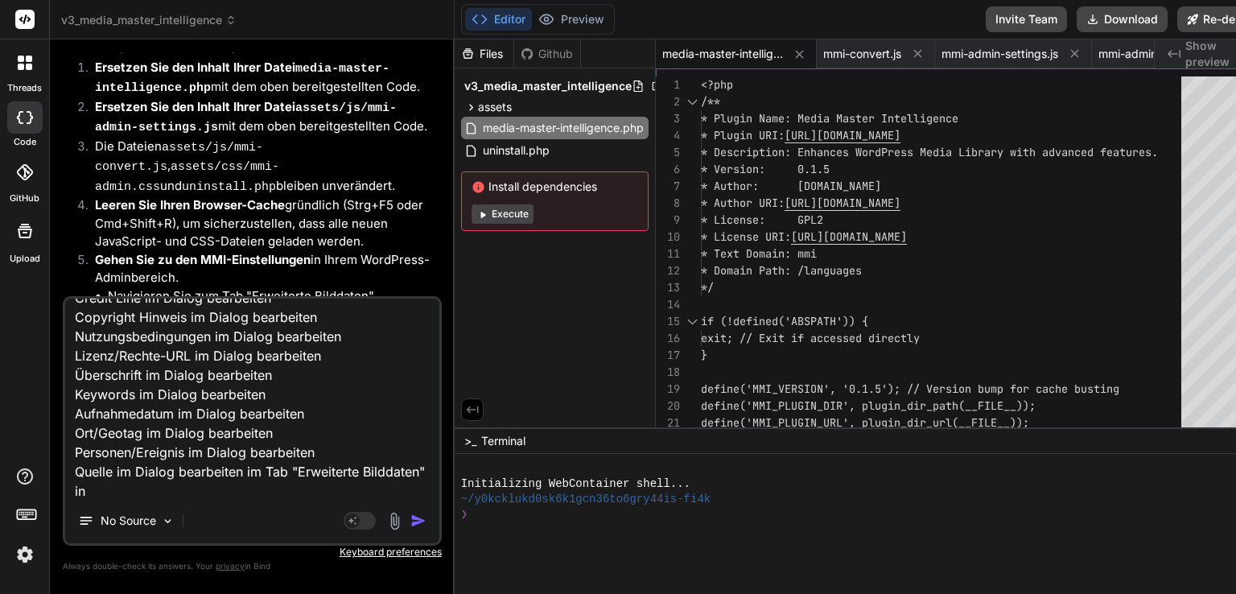
type textarea "gut, funktioniert. für besserer UX bitte Autor/Ersteller im Dialog bearbeiten C…"
type textarea "x"
type textarea "gut, funktioniert. für besserer UX bitte Autor/Ersteller im Dialog bearbeiten C…"
type textarea "x"
type textarea "gut, funktioniert. für besserer UX bitte Autor/Ersteller im Dialog bearbeiten C…"
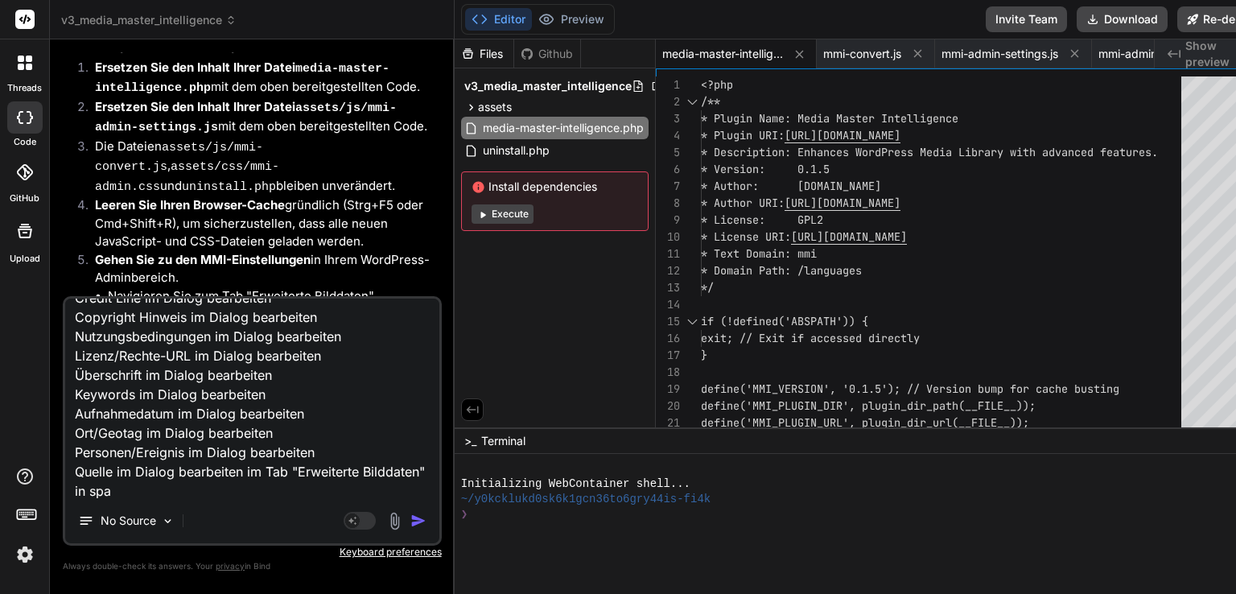
type textarea "x"
type textarea "gut, funktioniert. für besserer UX bitte Autor/Ersteller im Dialog bearbeiten C…"
type textarea "x"
type textarea "gut, funktioniert. für besserer UX bitte Autor/Ersteller im Dialog bearbeiten C…"
type textarea "x"
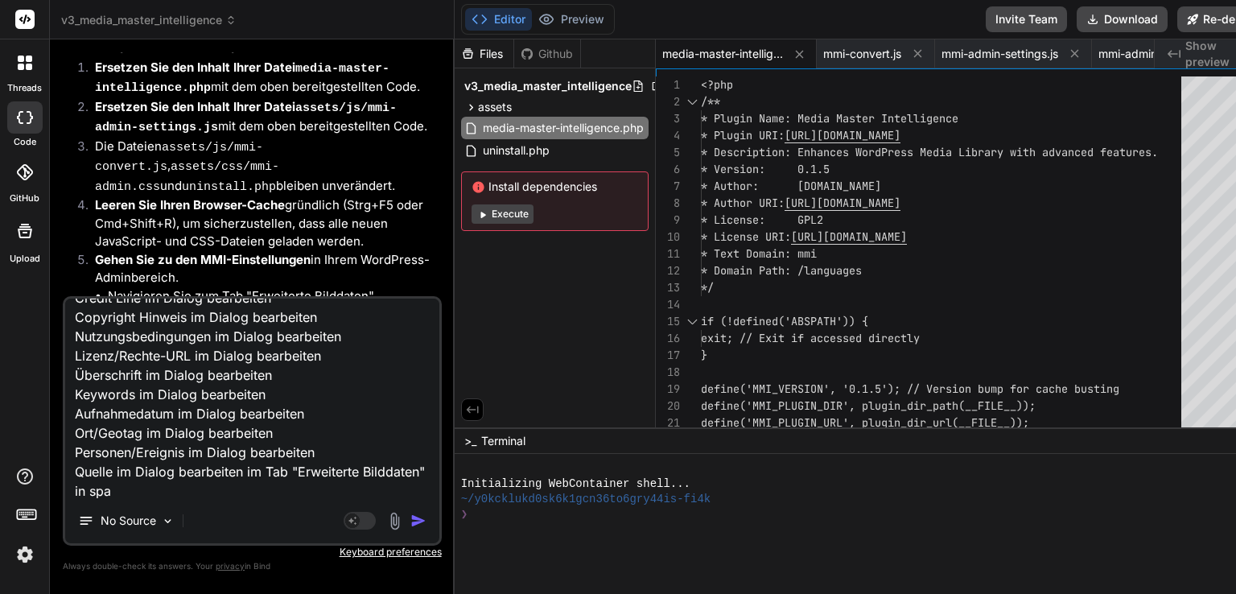
type textarea "gut, funktioniert. für besserer UX bitte Autor/Ersteller im Dialog bearbeiten C…"
type textarea "x"
type textarea "gut, funktioniert. für besserer UX bitte Autor/Ersteller im Dialog bearbeiten C…"
type textarea "x"
type textarea "gut, funktioniert. für besserer UX bitte Autor/Ersteller im Dialog bearbeiten C…"
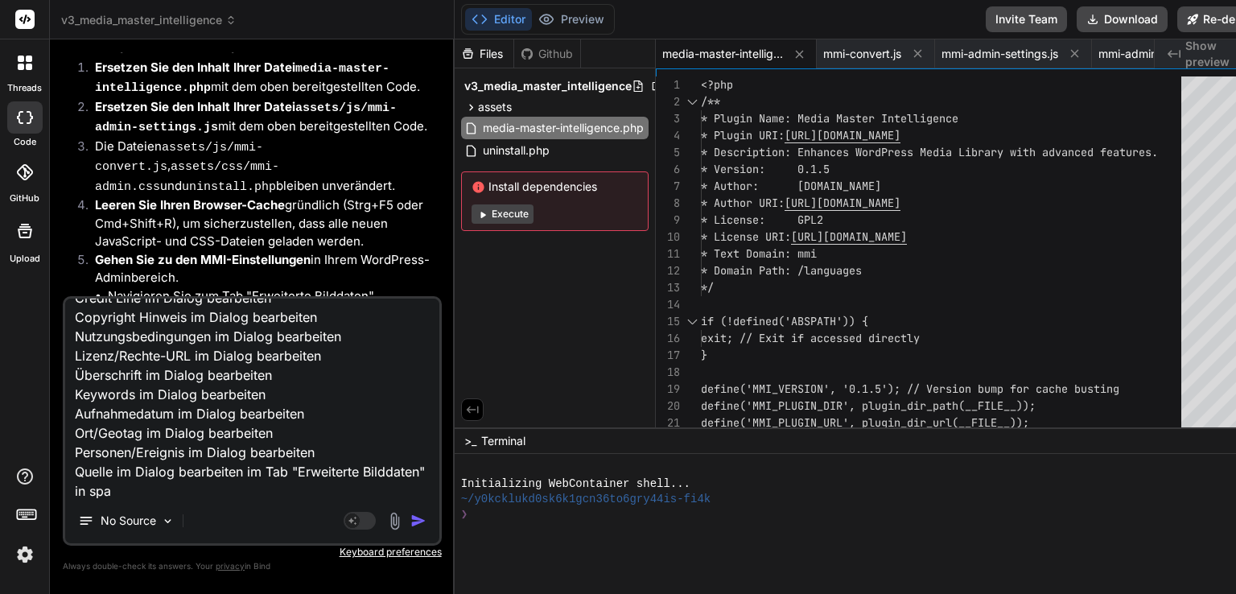
type textarea "x"
type textarea "gut, funktioniert. für besserer UX bitte Autor/Ersteller im Dialog bearbeiten C…"
type textarea "x"
type textarea "gut, funktioniert. für besserer UX bitte Autor/Ersteller im Dialog bearbeiten C…"
type textarea "x"
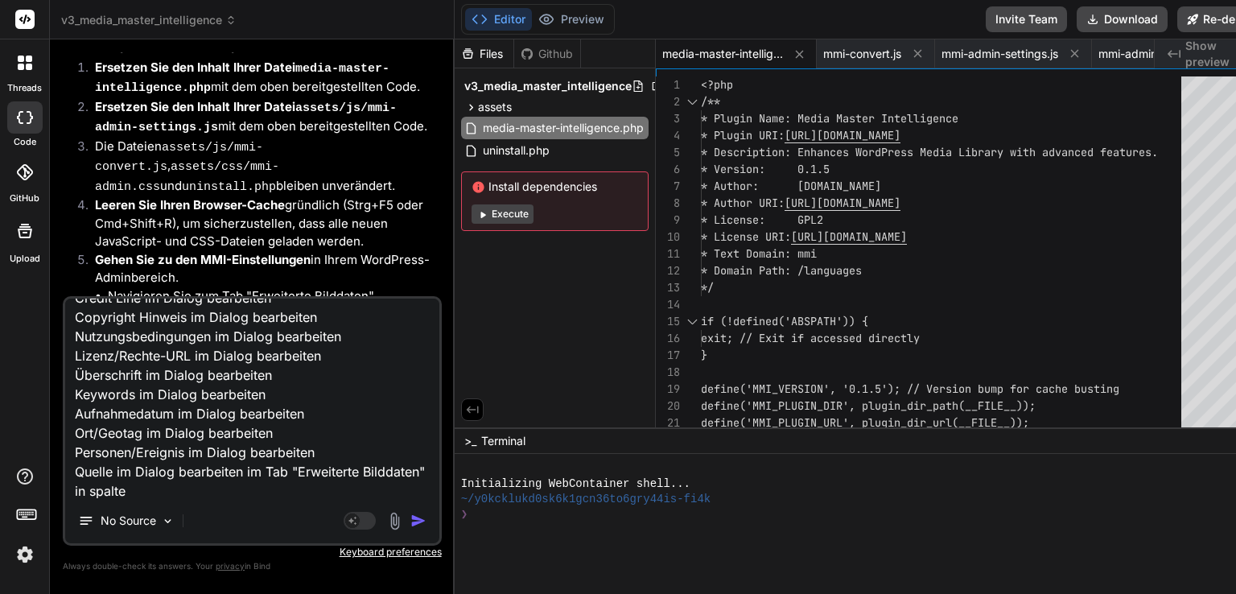
type textarea "gut, funktioniert. für besserer UX bitte Autor/Ersteller im Dialog bearbeiten C…"
type textarea "x"
type textarea "gut, funktioniert. für besserer UX bitte Autor/Ersteller im Dialog bearbeiten C…"
type textarea "x"
type textarea "gut, funktioniert. für besserer UX bitte Autor/Ersteller im Dialog bearbeiten C…"
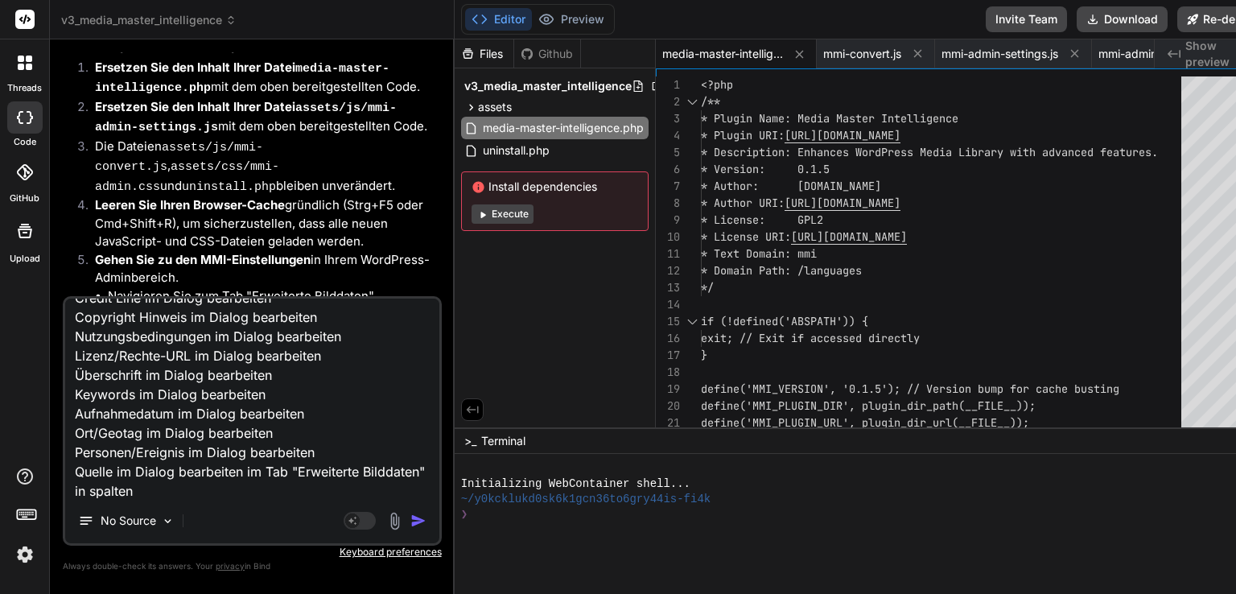
type textarea "x"
type textarea "gut, funktioniert. für besserer UX bitte Autor/Ersteller im Dialog bearbeiten C…"
type textarea "x"
type textarea "gut, funktioniert. für besserer UX bitte Autor/Ersteller im Dialog bearbeiten C…"
type textarea "x"
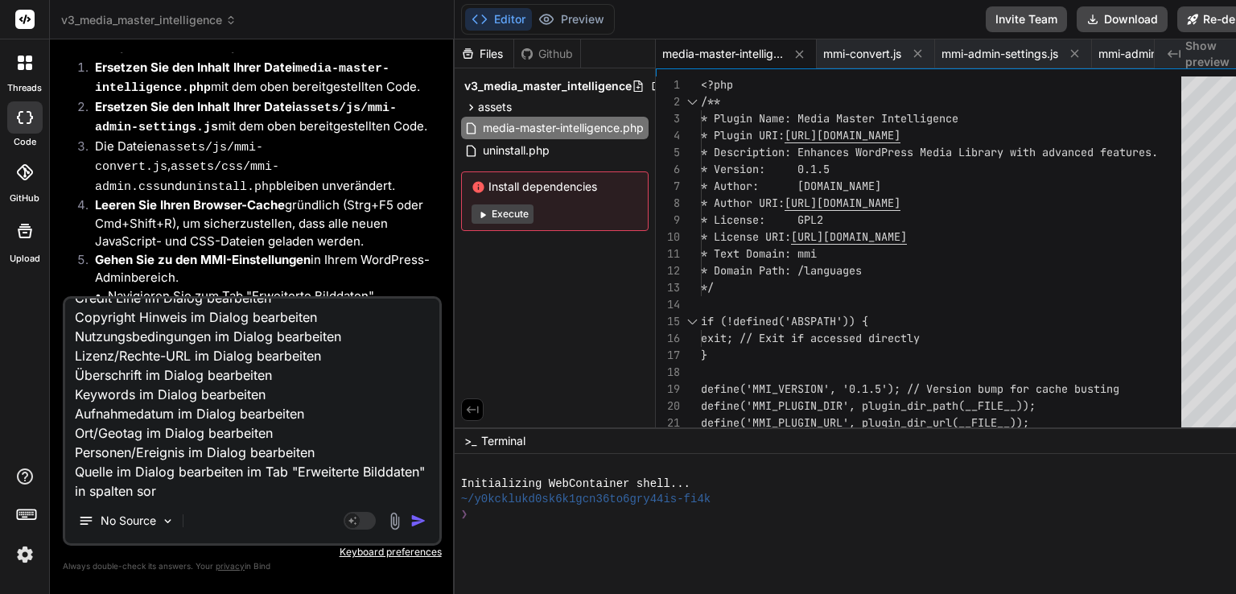
type textarea "gut, funktioniert. für besserer UX bitte Autor/Ersteller im Dialog bearbeiten C…"
type textarea "x"
type textarea "gut, funktioniert. für besserer UX bitte Autor/Ersteller im Dialog bearbeiten C…"
type textarea "x"
type textarea "gut, funktioniert. für besserer UX bitte Autor/Ersteller im Dialog bearbeiten C…"
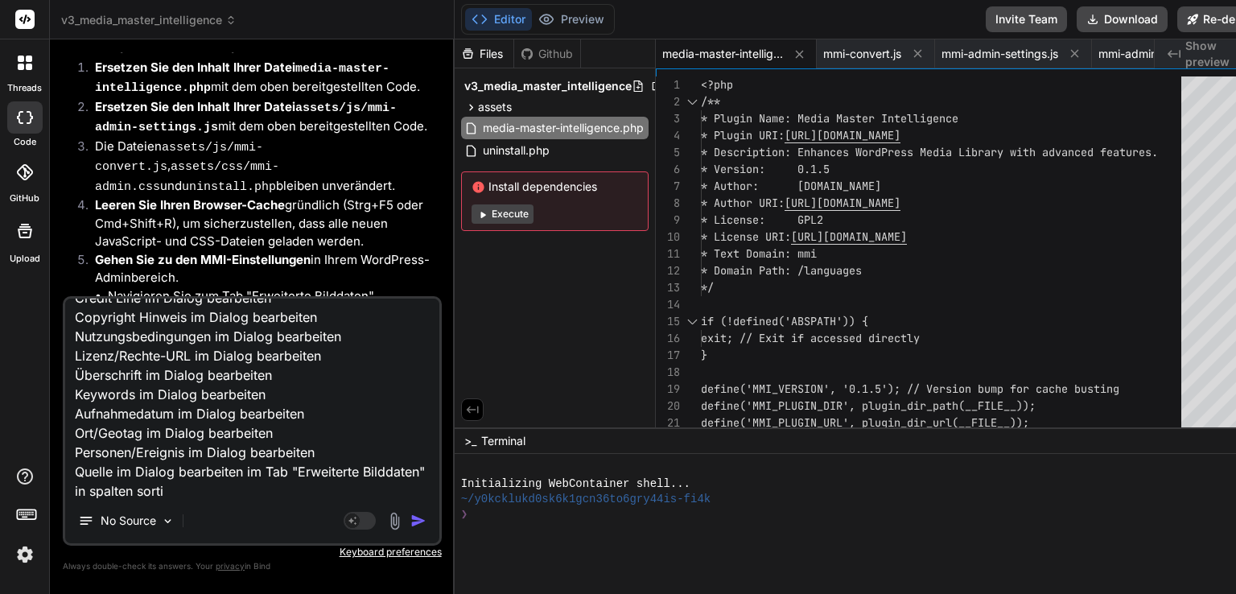
type textarea "x"
type textarea "gut, funktioniert. für besserer UX bitte Autor/Ersteller im Dialog bearbeiten C…"
type textarea "x"
type textarea "gut, funktioniert. für besserer UX bitte Autor/Ersteller im Dialog bearbeiten C…"
type textarea "x"
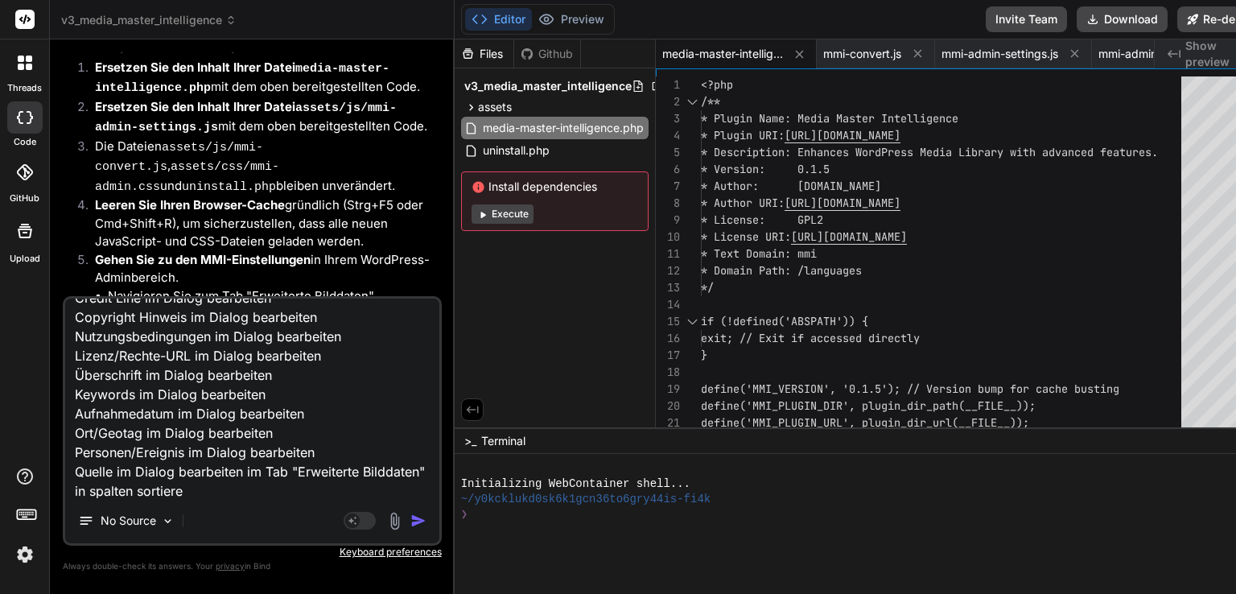
type textarea "gut, funktioniert. für besserer UX bitte Autor/Ersteller im Dialog bearbeiten C…"
type textarea "x"
type textarea "gut, funktioniert. für besserer UX bitte Autor/Ersteller im Dialog bearbeiten C…"
type textarea "x"
type textarea "gut, funktioniert. für besserer UX bitte Autor/Ersteller im Dialog bearbeiten C…"
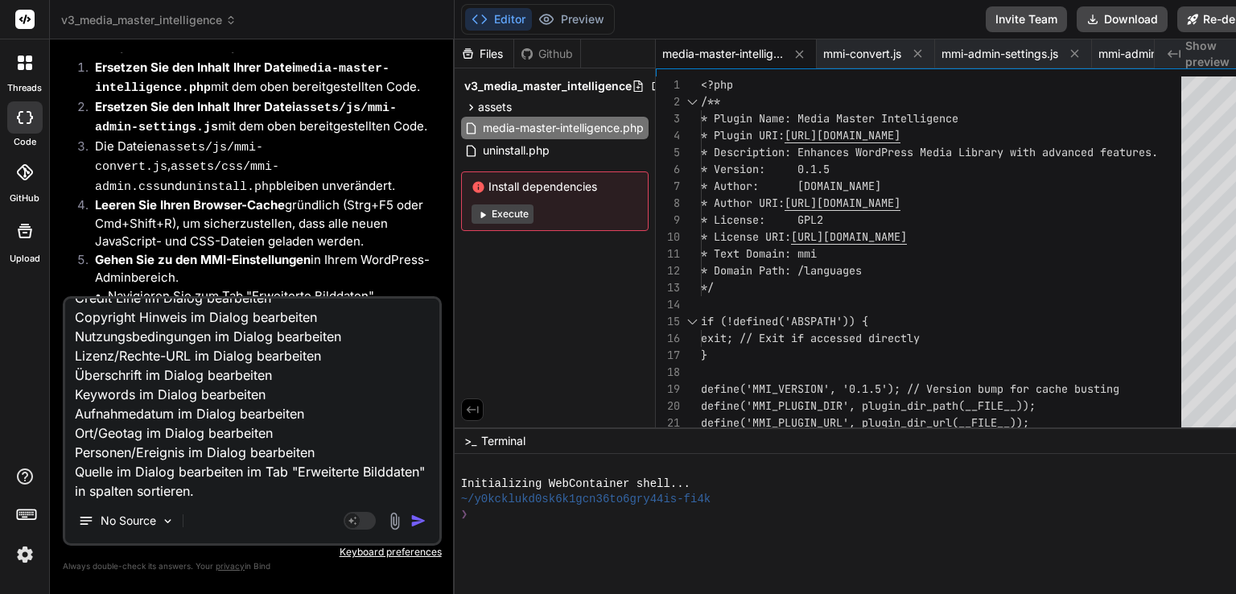
type textarea "x"
type textarea "gut, funktioniert. für besserer UX bitte Autor/Ersteller im Dialog bearbeiten C…"
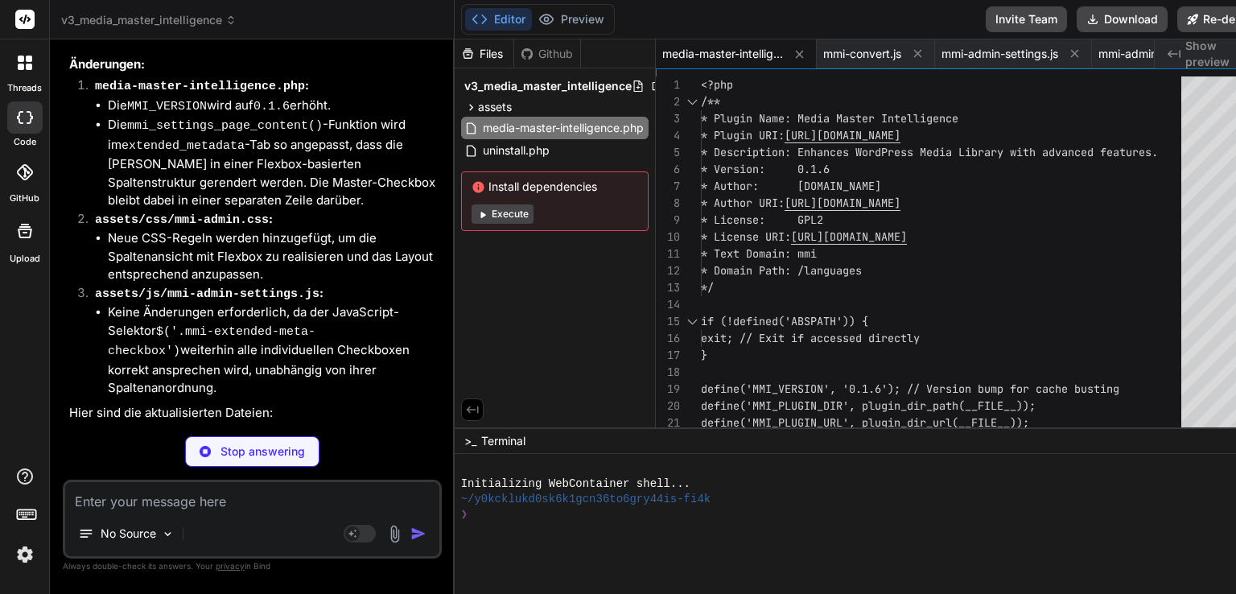
scroll to position [27926, 0]
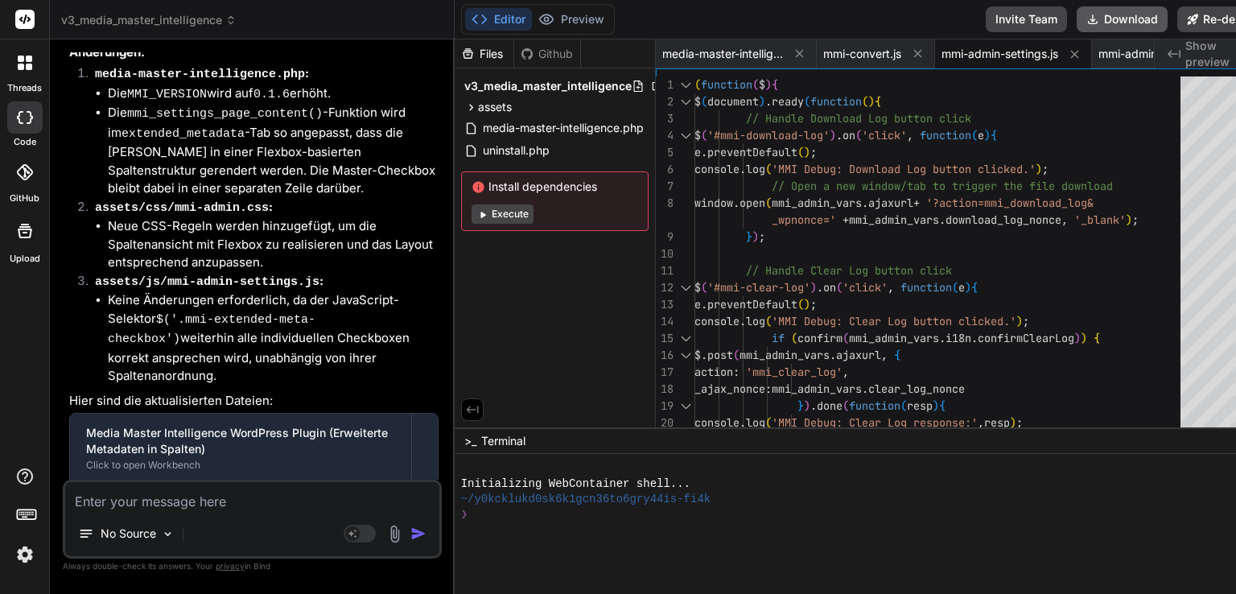
click at [1077, 23] on button "Download" at bounding box center [1122, 19] width 91 height 26
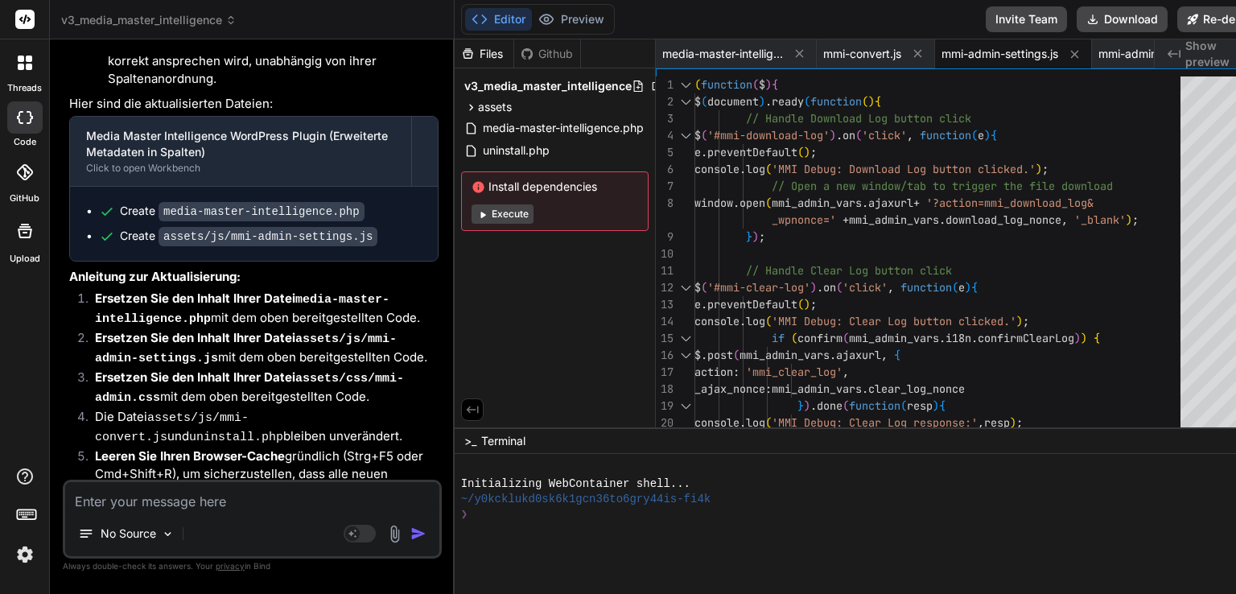
scroll to position [28252, 0]
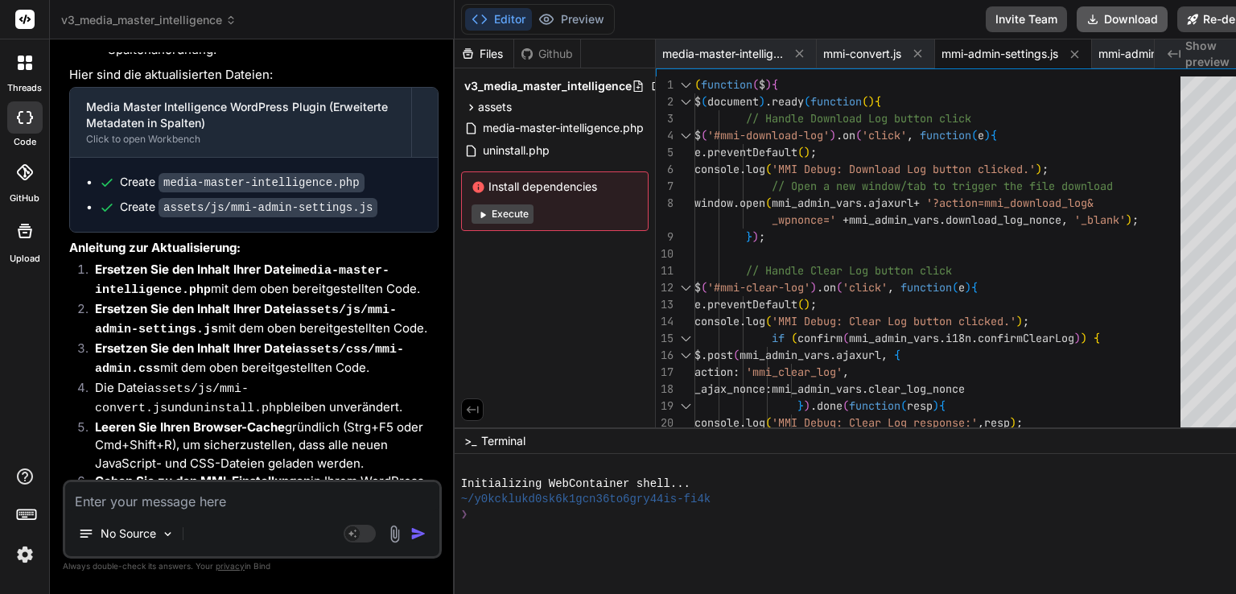
click at [1095, 13] on button "Download" at bounding box center [1122, 19] width 91 height 26
click at [187, 503] on textarea at bounding box center [252, 496] width 374 height 29
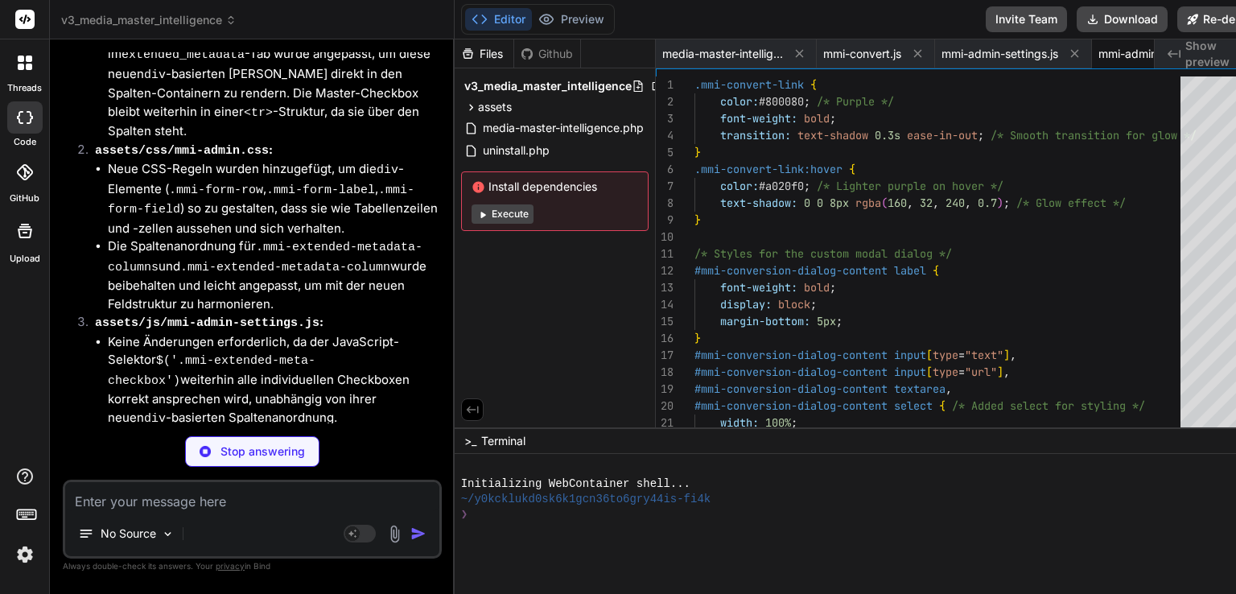
scroll to position [0, 90]
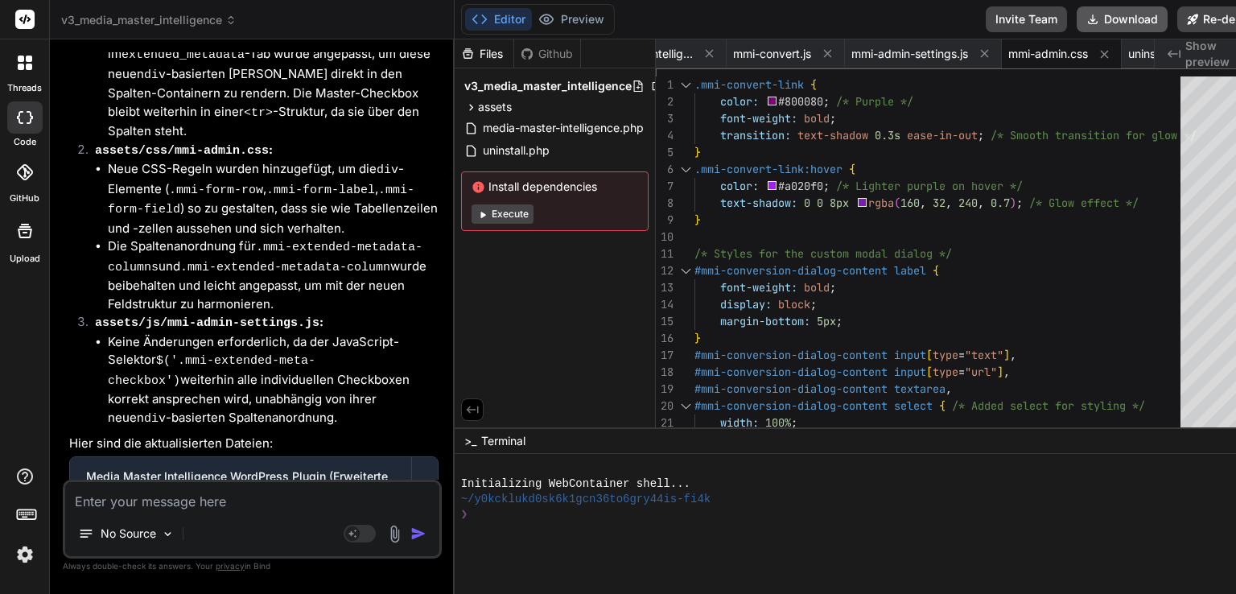
click at [1113, 29] on button "Download" at bounding box center [1122, 19] width 91 height 26
click at [203, 494] on textarea at bounding box center [252, 496] width 374 height 29
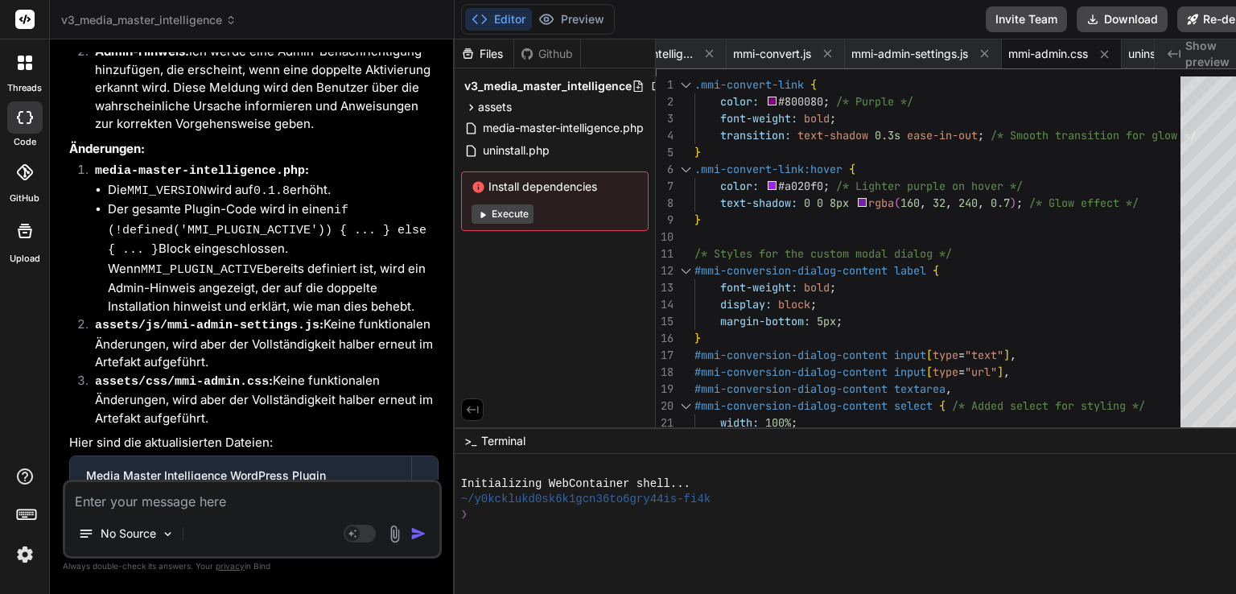
scroll to position [31252, 0]
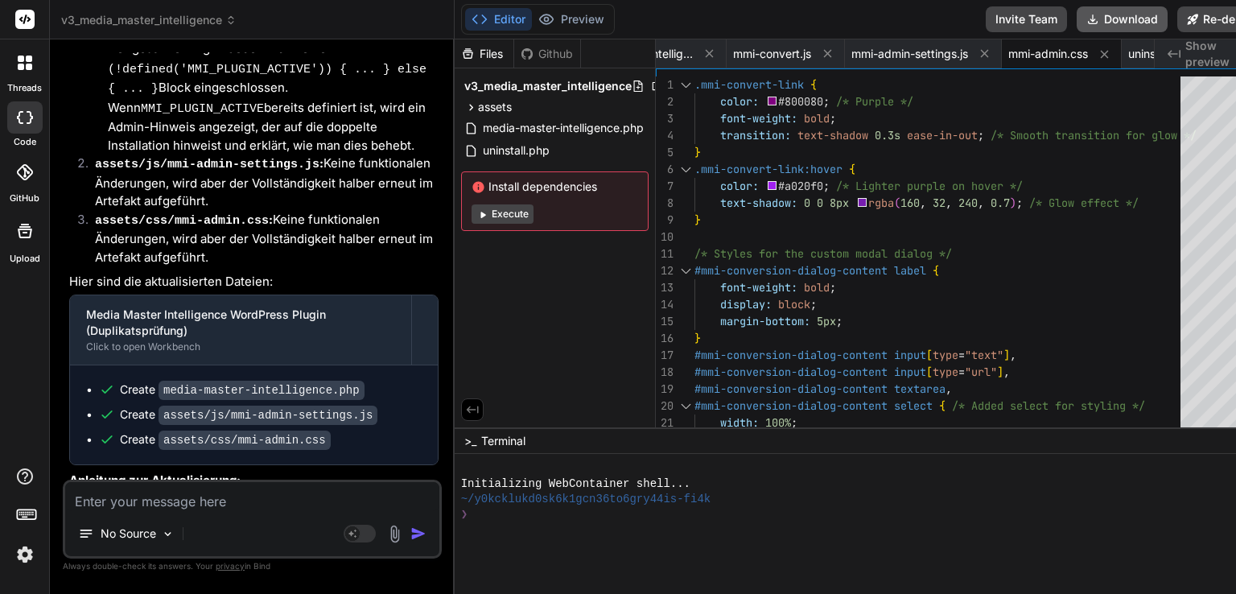
click at [1082, 27] on button "Download" at bounding box center [1122, 19] width 91 height 26
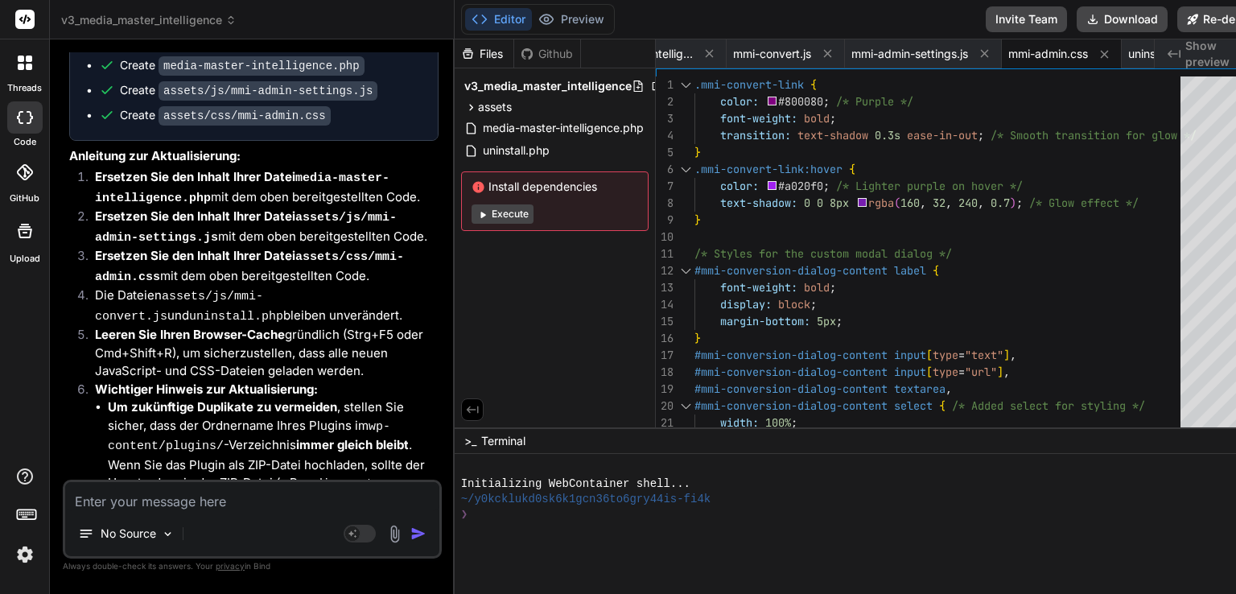
scroll to position [31607, 0]
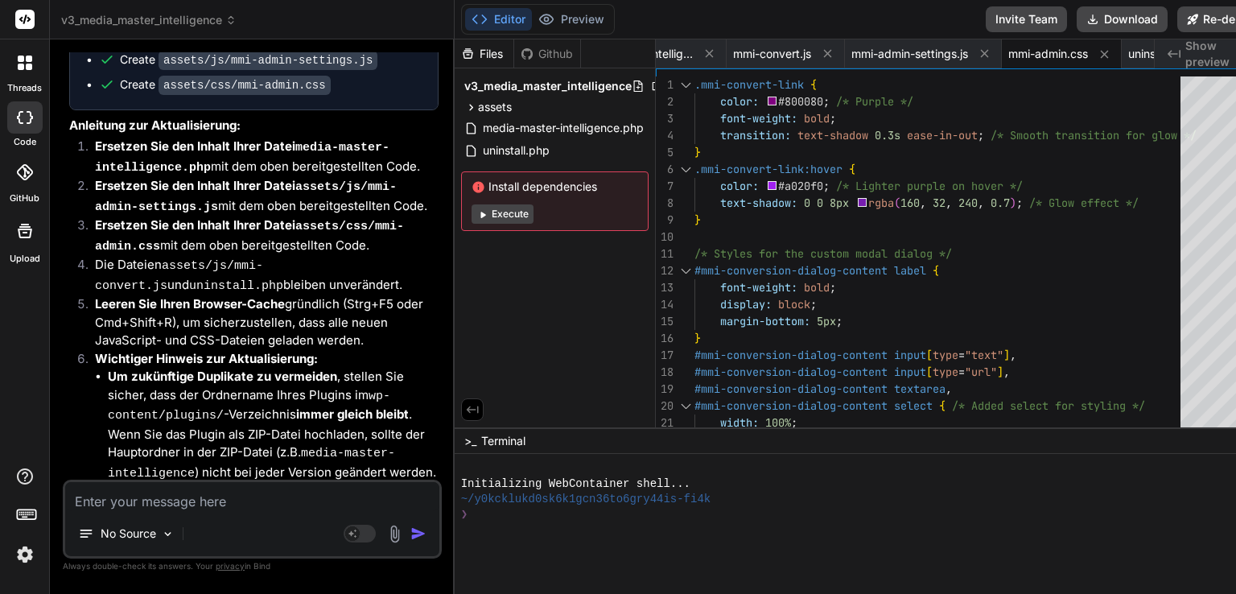
click at [258, 504] on textarea at bounding box center [252, 496] width 374 height 29
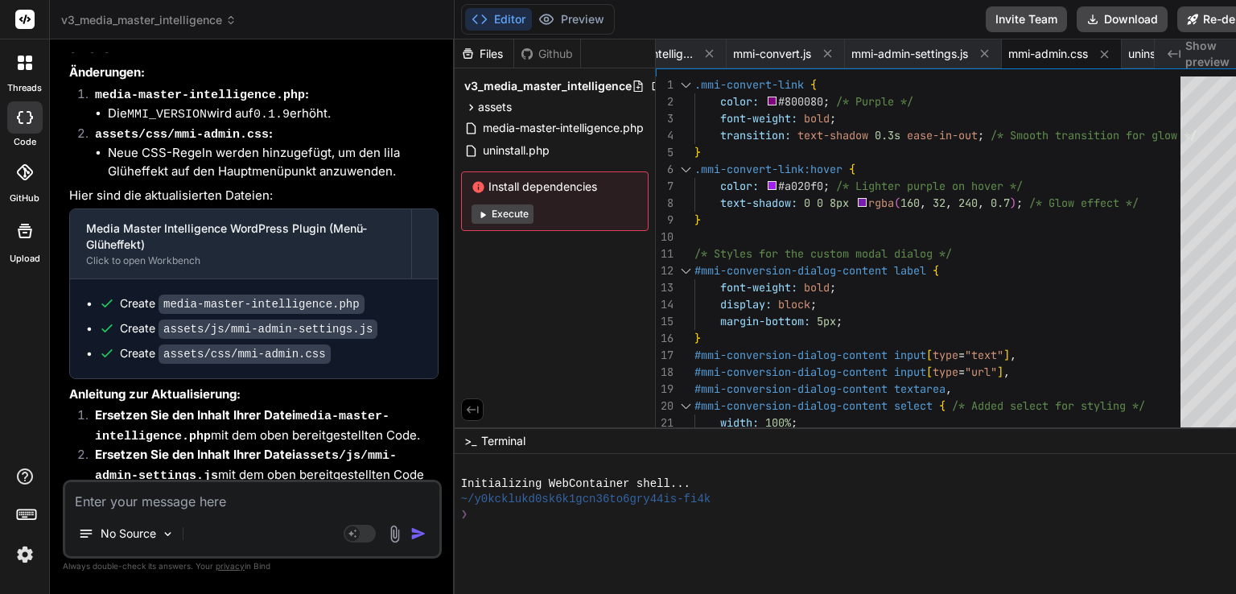
scroll to position [32523, 0]
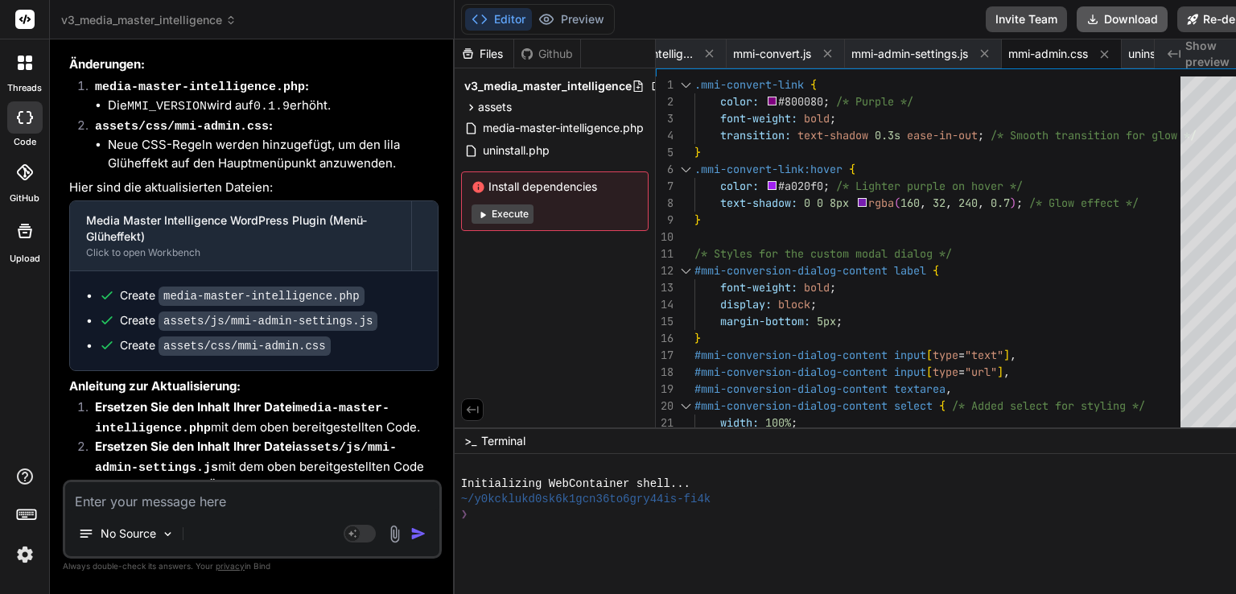
click at [1077, 20] on button "Download" at bounding box center [1122, 19] width 91 height 26
click at [175, 498] on textarea at bounding box center [252, 496] width 374 height 29
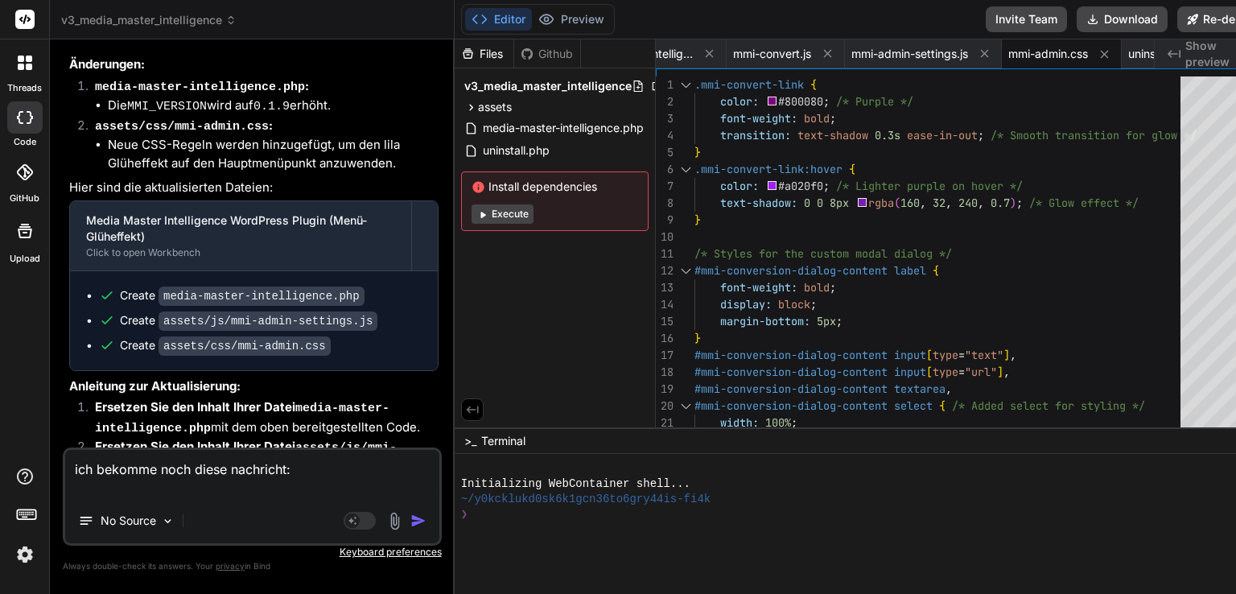
paste textarea "Media Master Intelligence: Es scheint, dass das Plugin mehrfach geladen wird. D…"
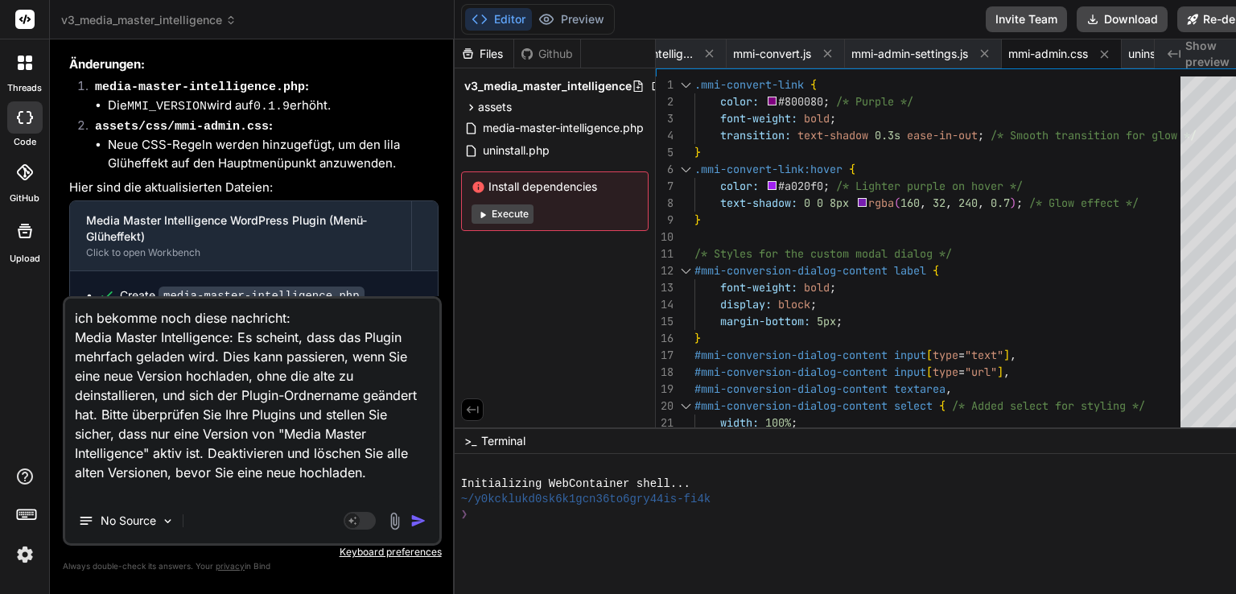
click at [194, 473] on textarea "ich bekomme noch diese nachricht: Media Master Intelligence: Es scheint, dass d…" at bounding box center [252, 399] width 374 height 200
click at [190, 490] on textarea "ich bekomme noch diese nachricht: Media Master Intelligence: Es scheint, dass d…" at bounding box center [252, 399] width 374 height 200
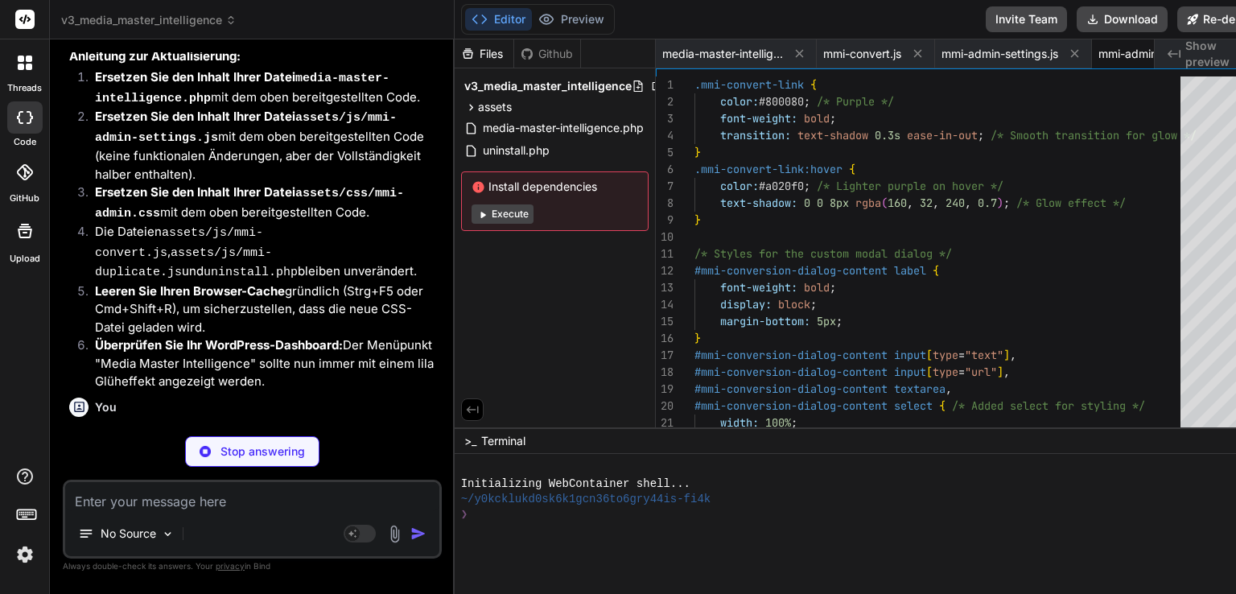
scroll to position [0, 90]
